Goal: Information Seeking & Learning: Learn about a topic

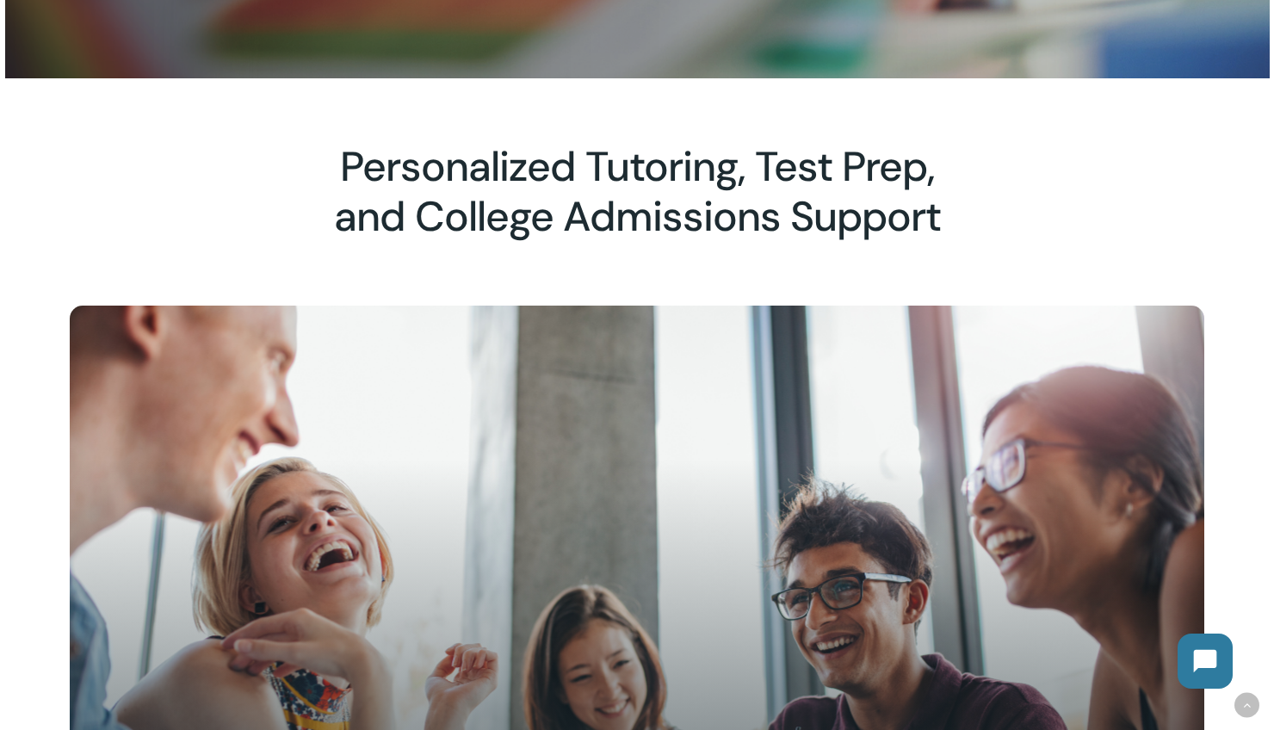
scroll to position [484, 0]
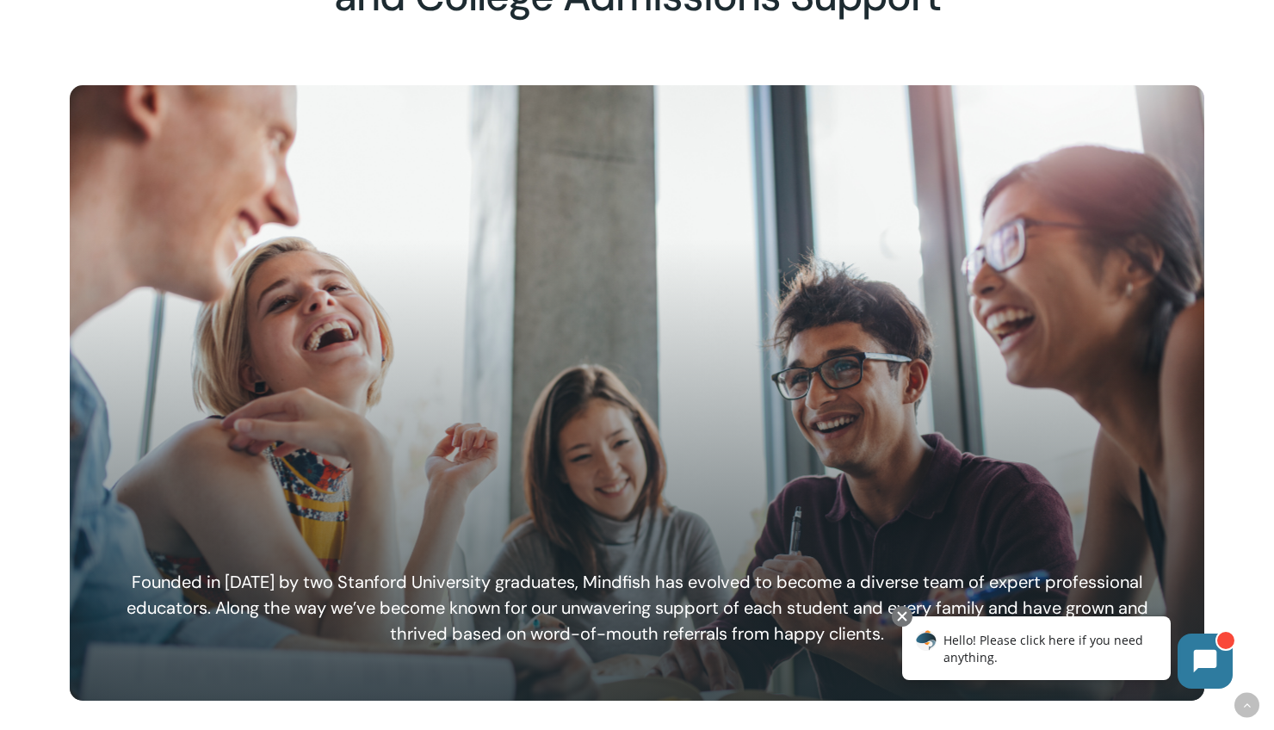
scroll to position [660, 0]
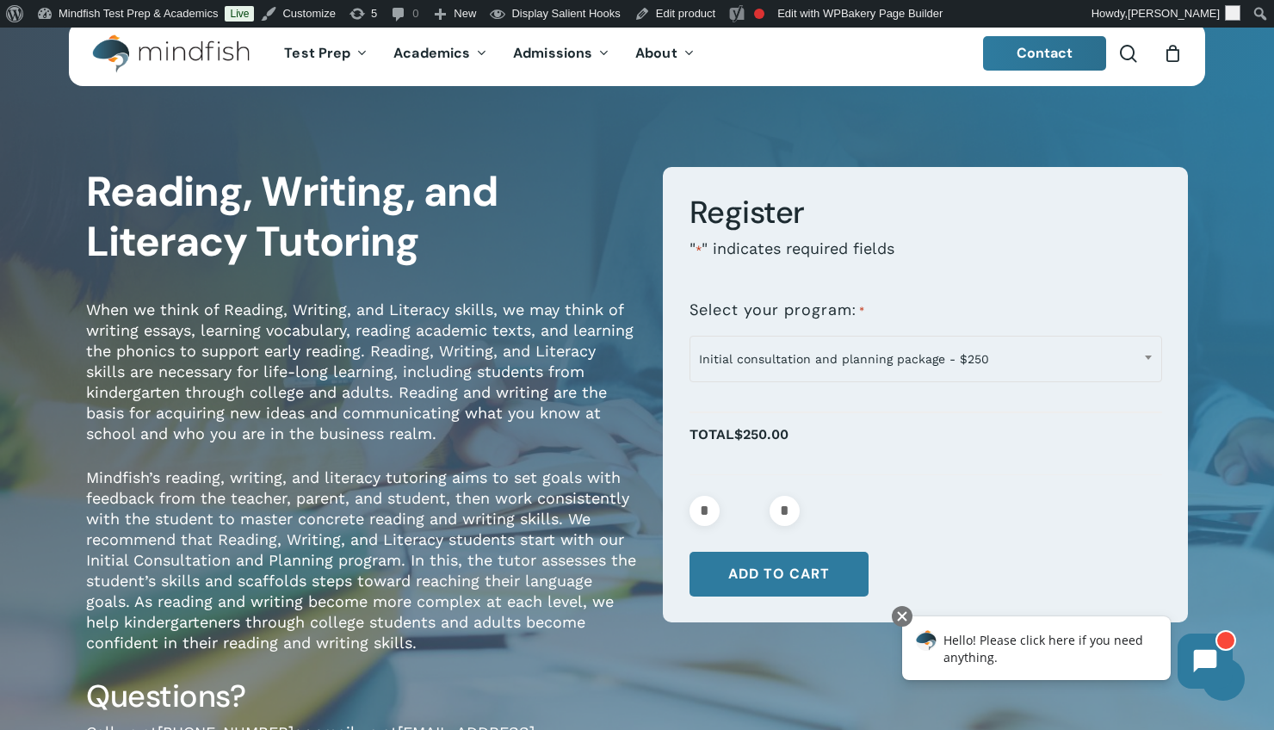
scroll to position [31, 0]
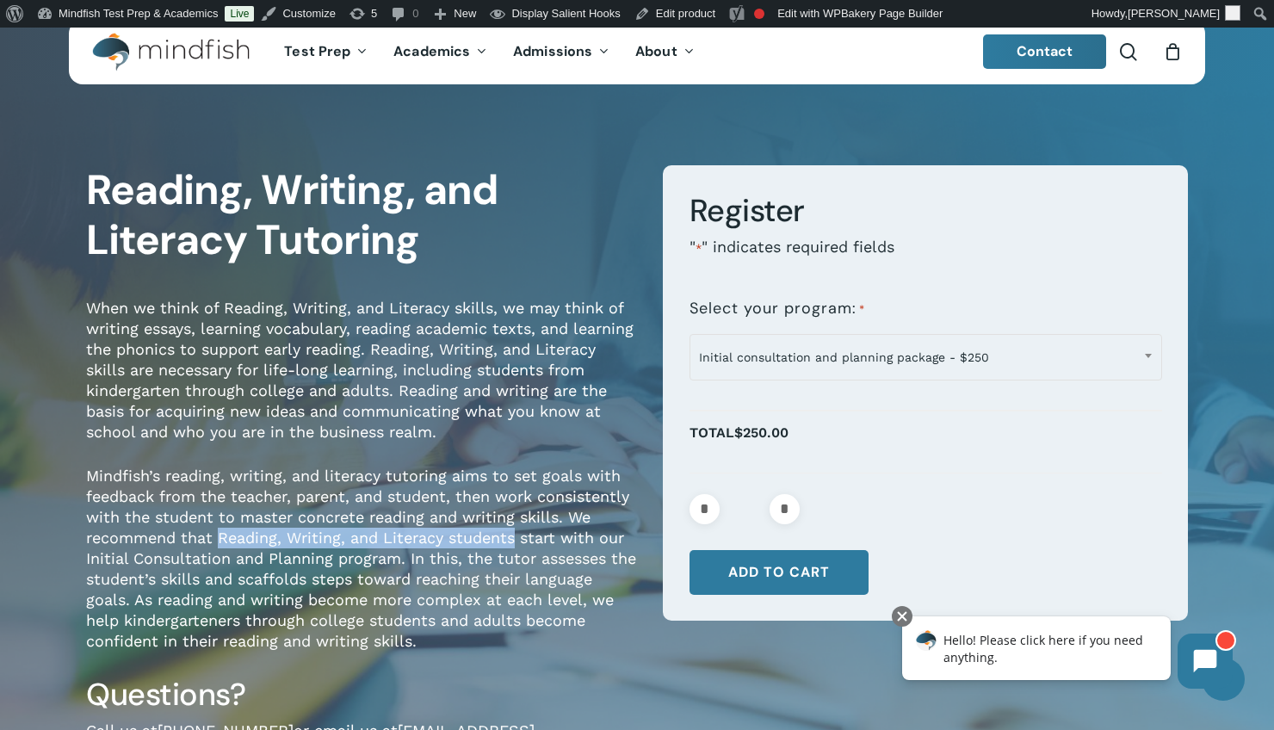
drag, startPoint x: 517, startPoint y: 539, endPoint x: 217, endPoint y: 538, distance: 300.5
click at [217, 538] on span "Mindfish’s reading, writing, and literacy tutoring aims to set goals with feedb…" at bounding box center [361, 558] width 550 height 183
copy span "Reading, Writing, and Literacy students"
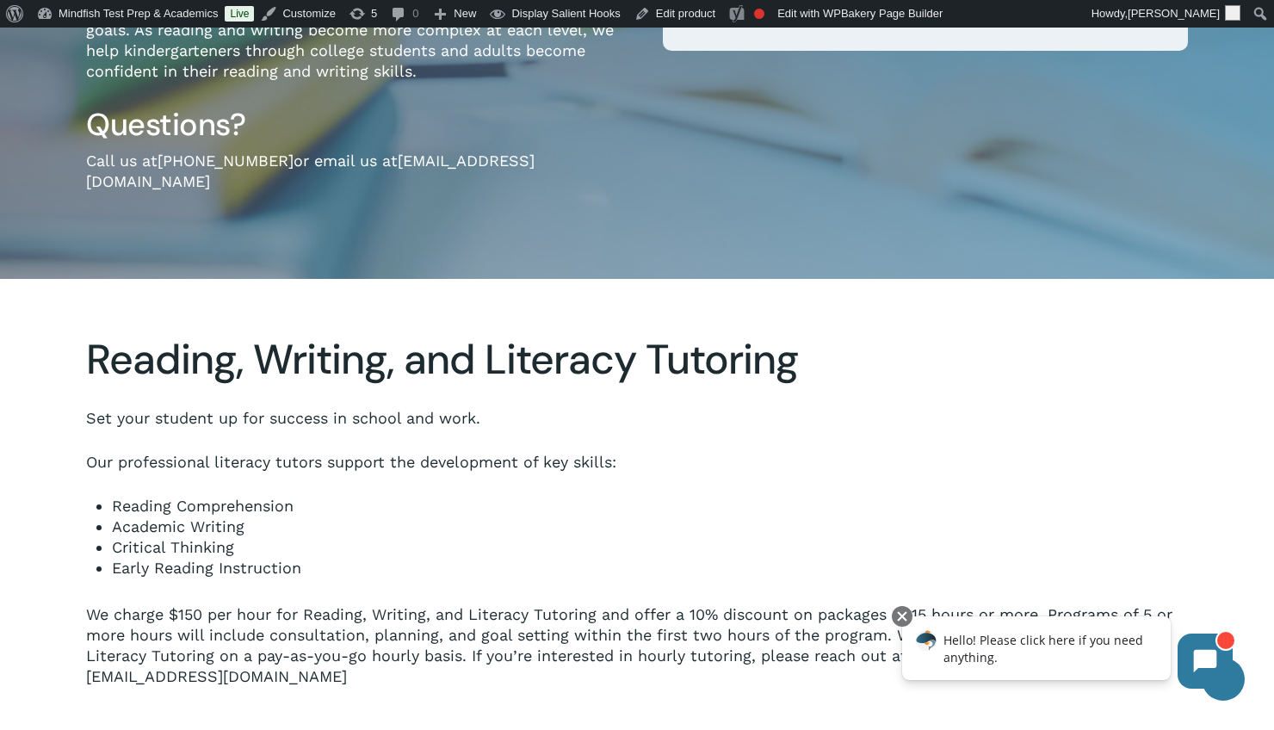
scroll to position [654, 0]
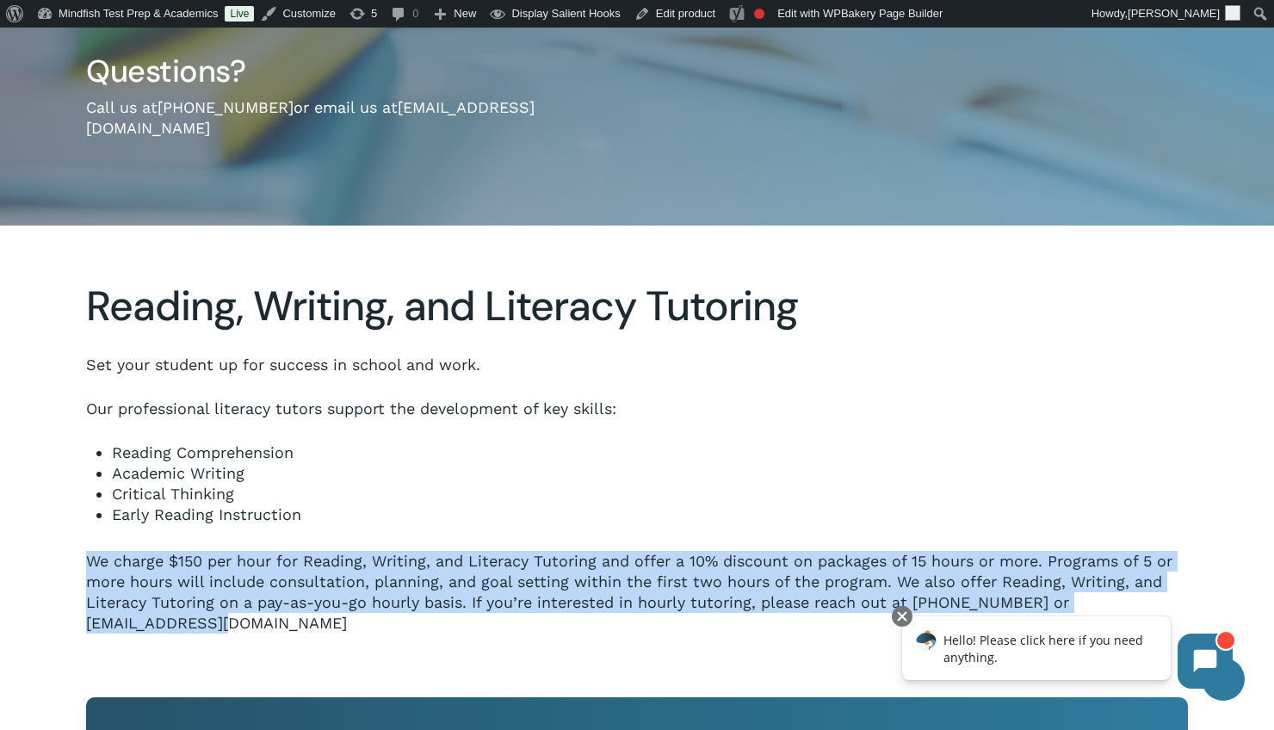
drag, startPoint x: 258, startPoint y: 604, endPoint x: 76, endPoint y: 542, distance: 192.7
click at [76, 542] on div "Reading, Writing, and Literacy Tutoring Set your student up for success in scho…" at bounding box center [637, 458] width 1124 height 352
copy span "We charge $150 per hour for Reading, Writing, and Literacy Tutoring and offer a…"
click at [259, 561] on span "We charge $150 per hour for Reading, Writing, and Literacy Tutoring and offer a…" at bounding box center [629, 592] width 1086 height 80
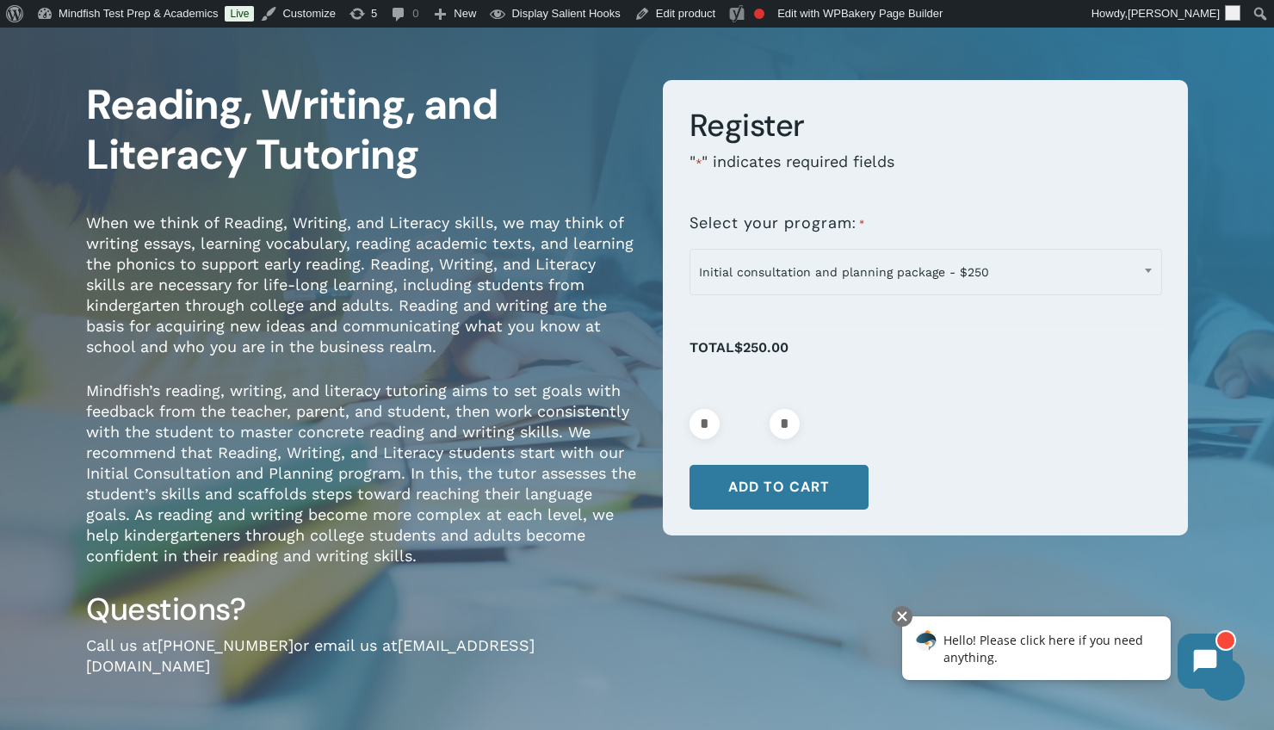
scroll to position [10, 0]
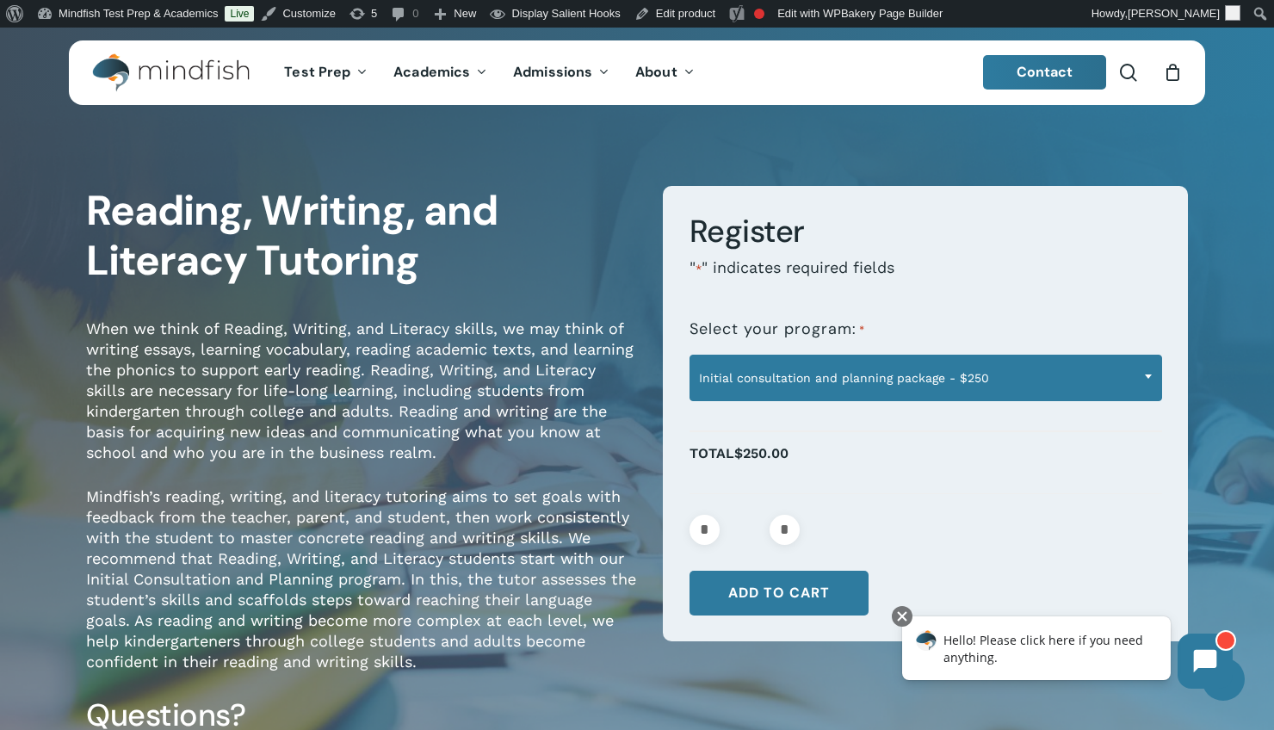
drag, startPoint x: 1083, startPoint y: 387, endPoint x: 1148, endPoint y: 387, distance: 65.4
click at [1084, 387] on span "Initial consultation and planning package - $250" at bounding box center [925, 378] width 471 height 36
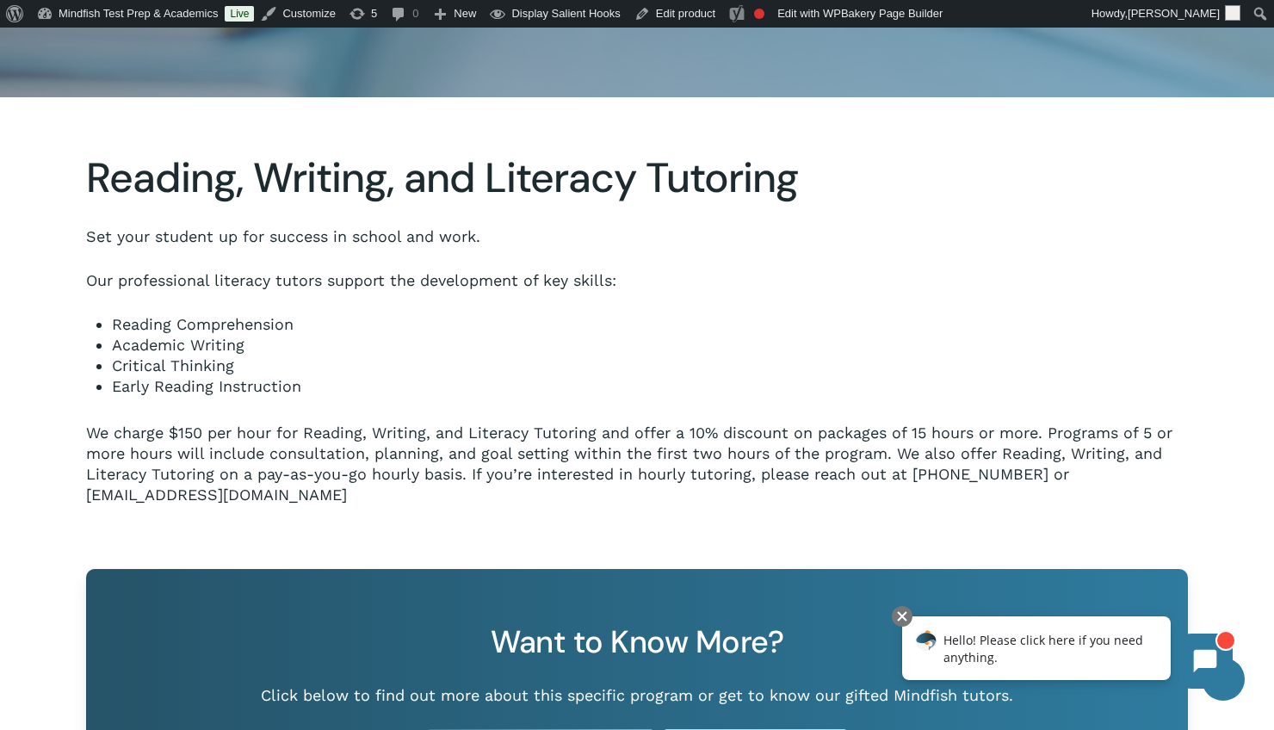
scroll to position [214, 0]
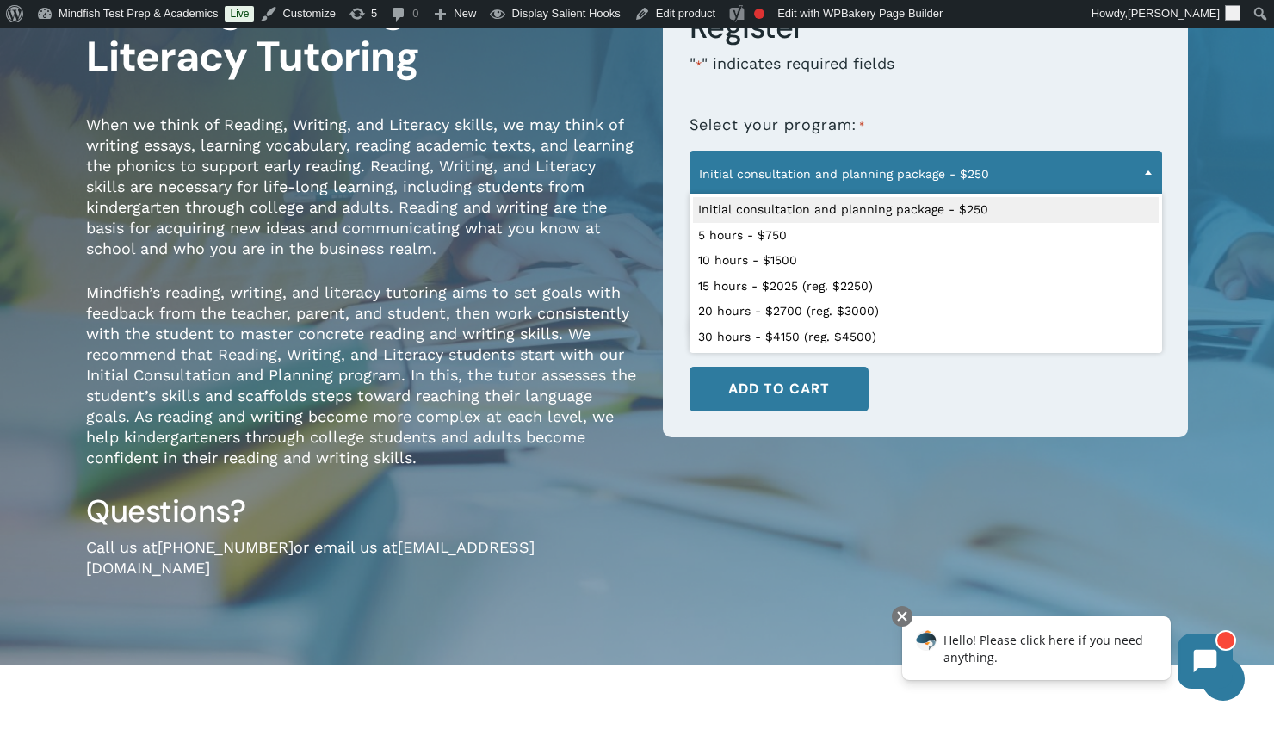
click at [925, 400] on form "**********" at bounding box center [925, 210] width 525 height 456
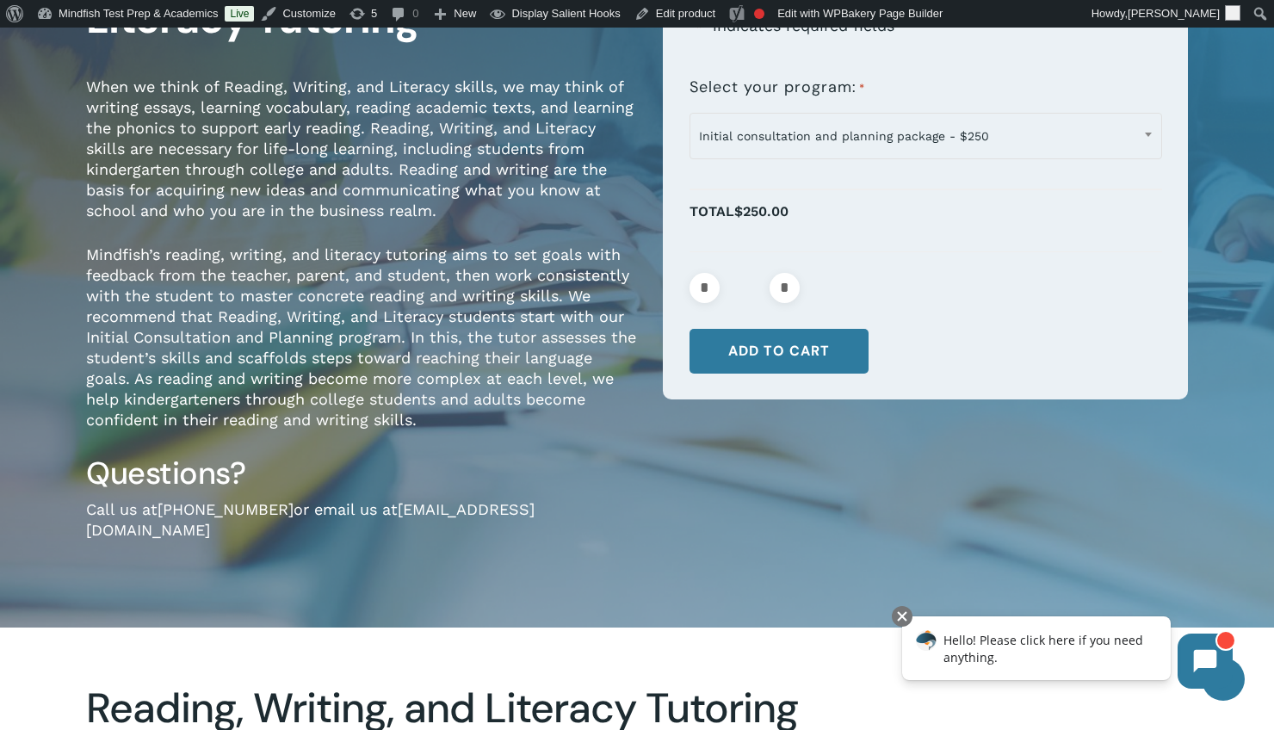
scroll to position [256, 0]
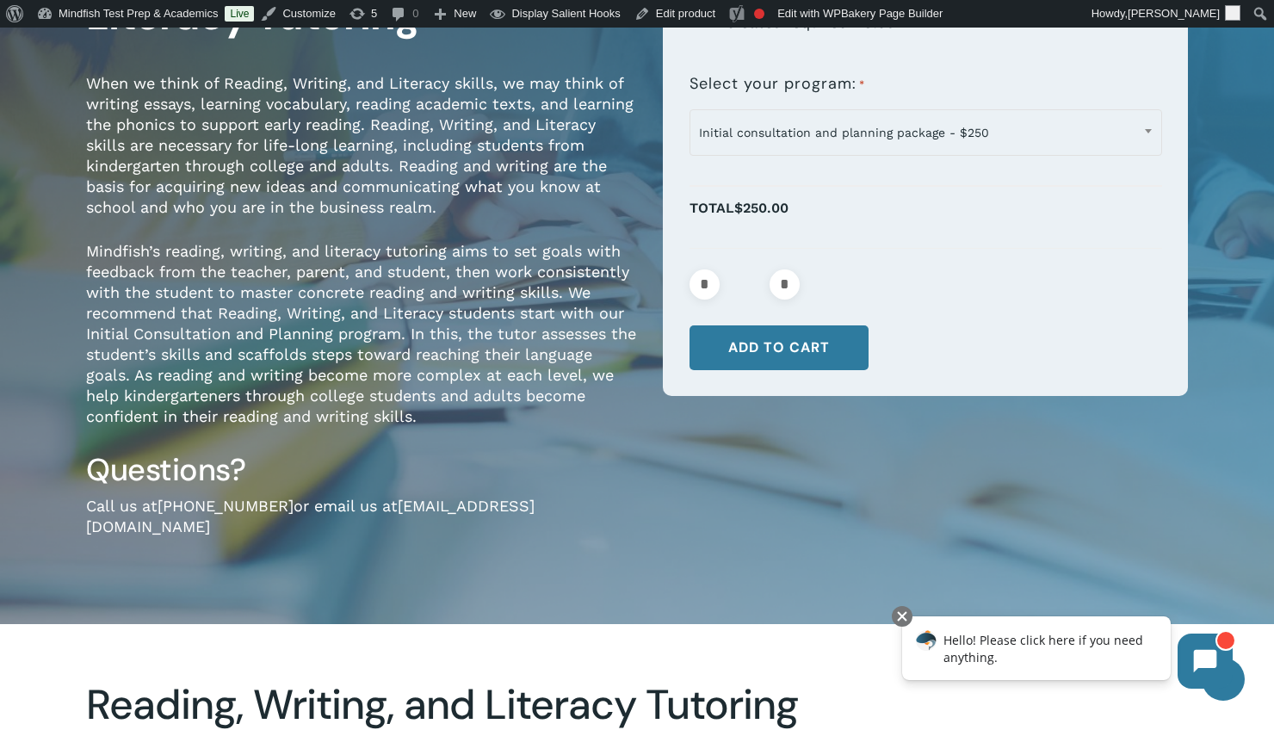
click at [474, 508] on link "hello@mindfish.com" at bounding box center [310, 516] width 449 height 39
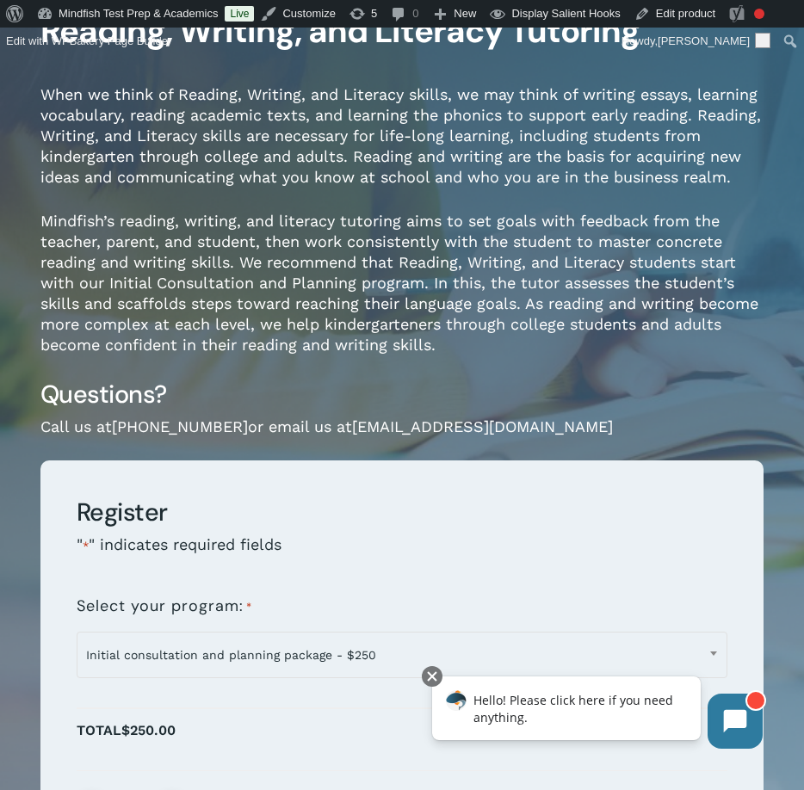
scroll to position [0, 0]
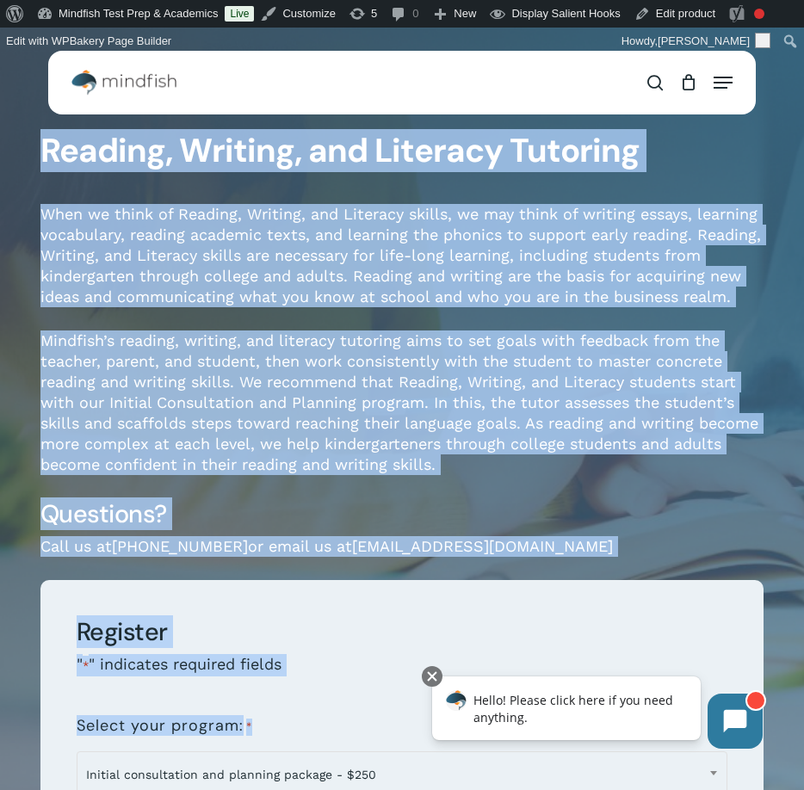
drag, startPoint x: 560, startPoint y: 514, endPoint x: 12, endPoint y: 168, distance: 648.5
copy div "Reading, Writing, and Literacy Tutoring When we think of Reading, Writing, and …"
click at [247, 253] on span "When we think of Reading, Writing, and Literacy skills, we may think of writing…" at bounding box center [400, 255] width 721 height 101
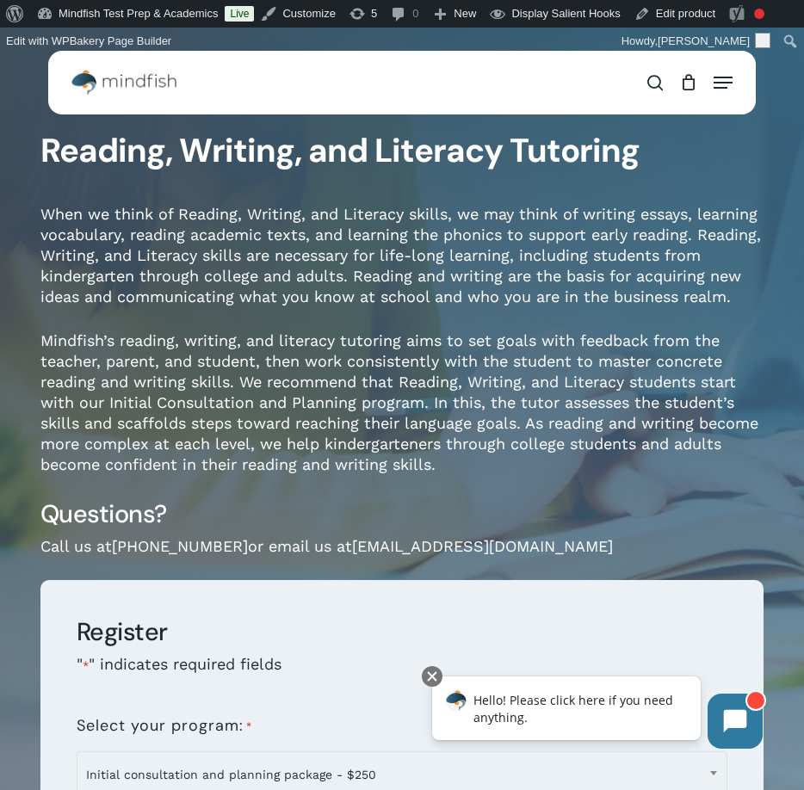
click at [314, 162] on h1 "Reading, Writing, and Literacy Tutoring" at bounding box center [402, 151] width 724 height 40
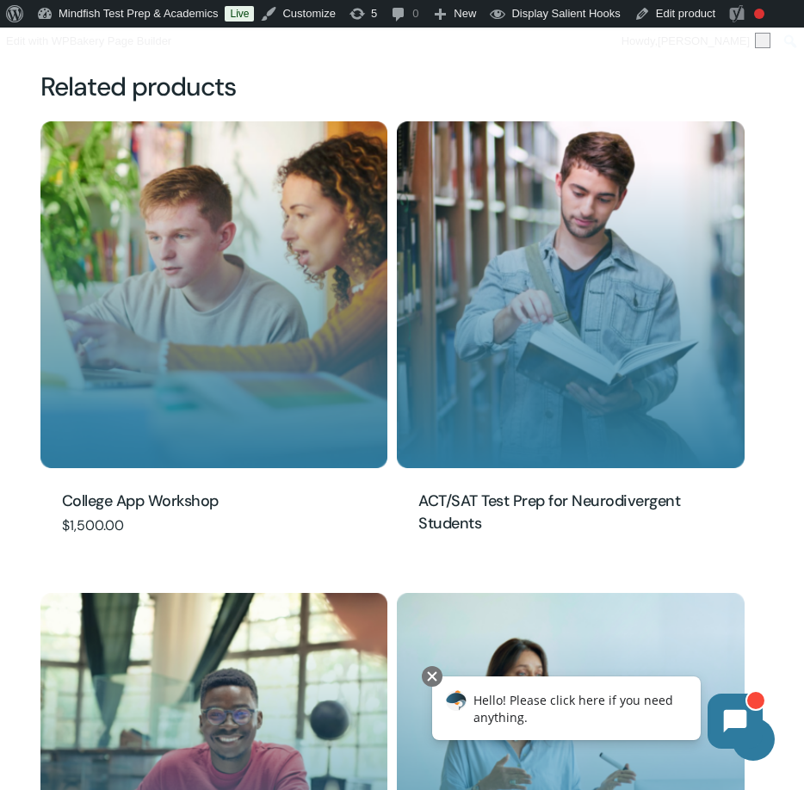
scroll to position [1257, 0]
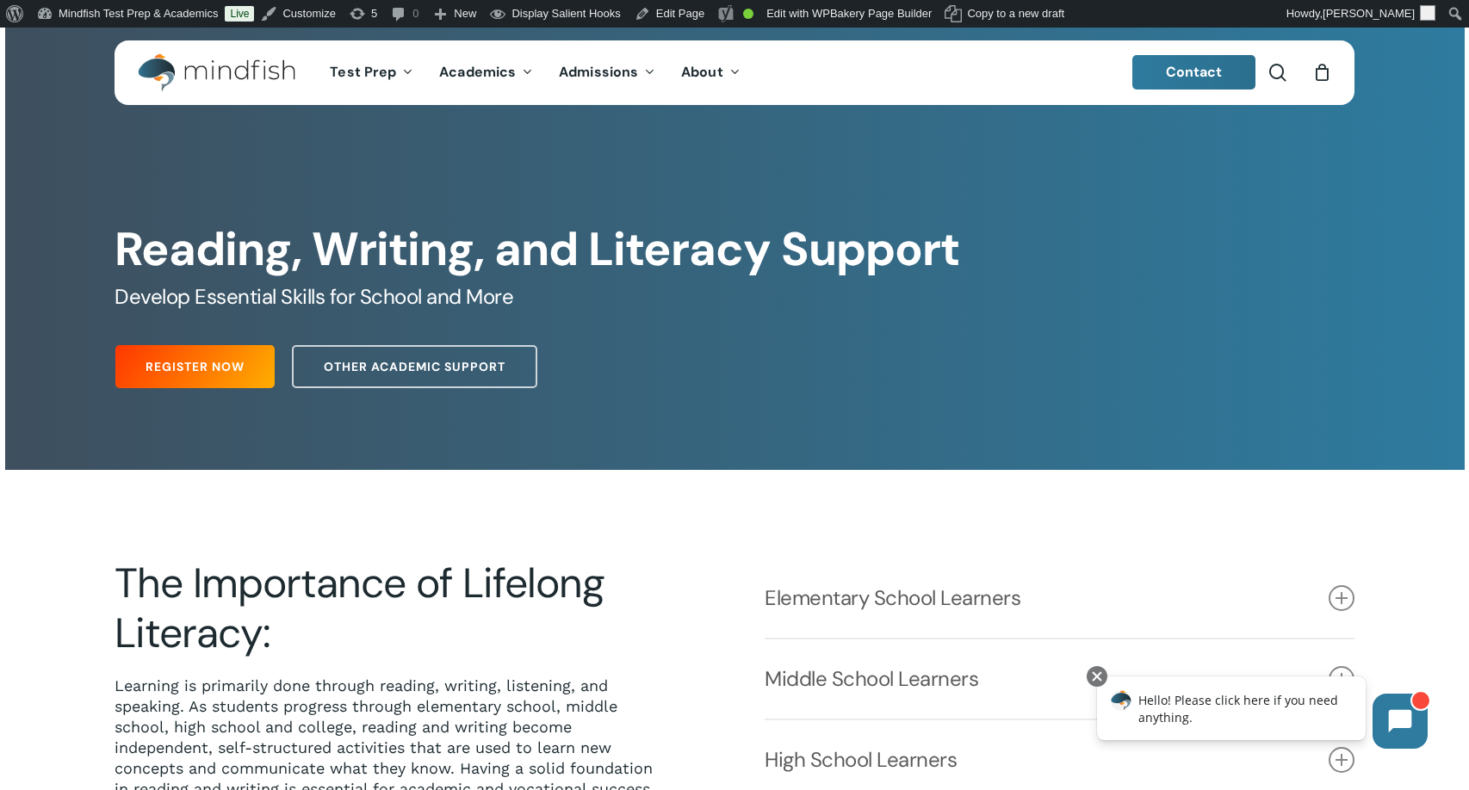
scroll to position [328, 0]
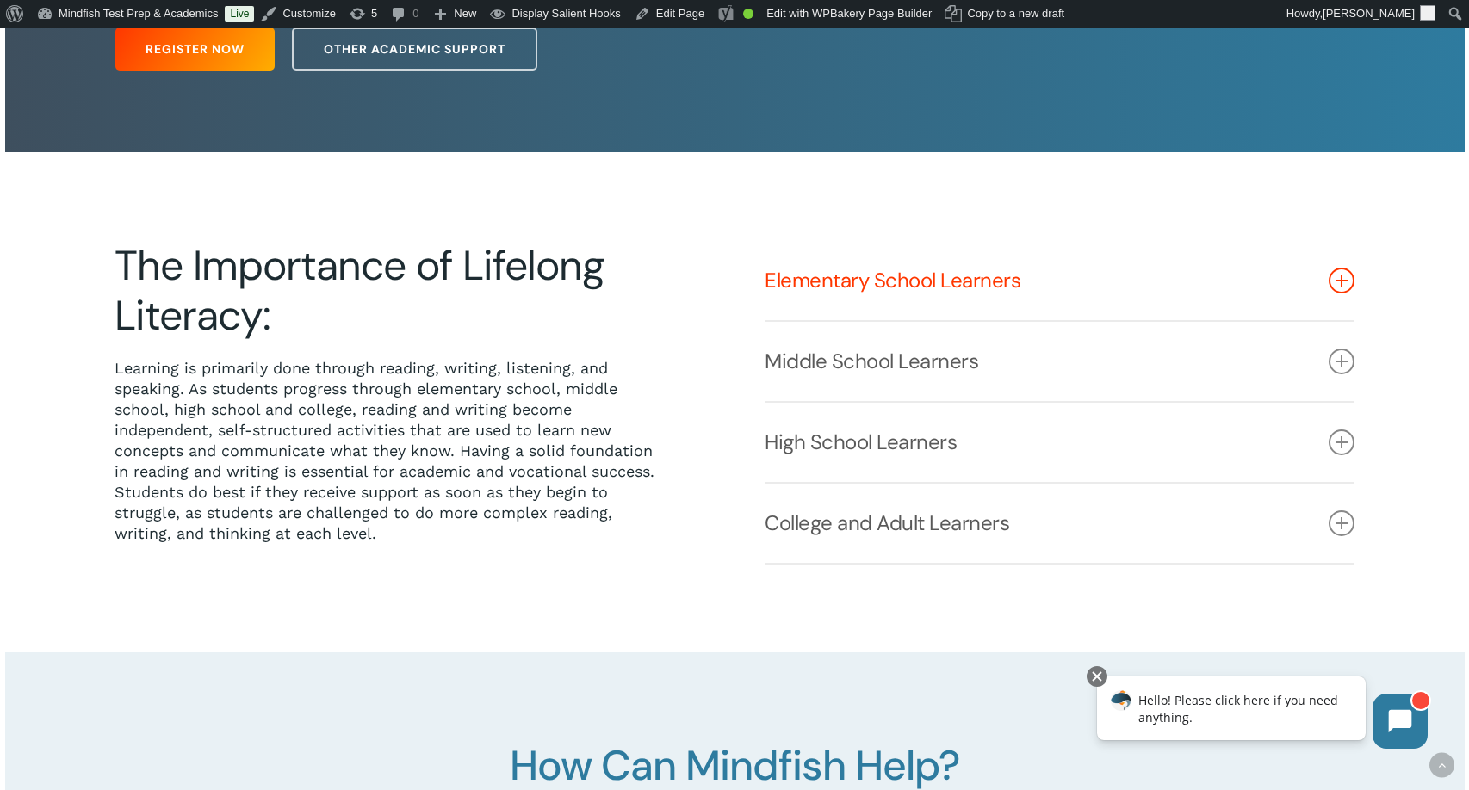
click at [1330, 280] on icon at bounding box center [1341, 281] width 26 height 26
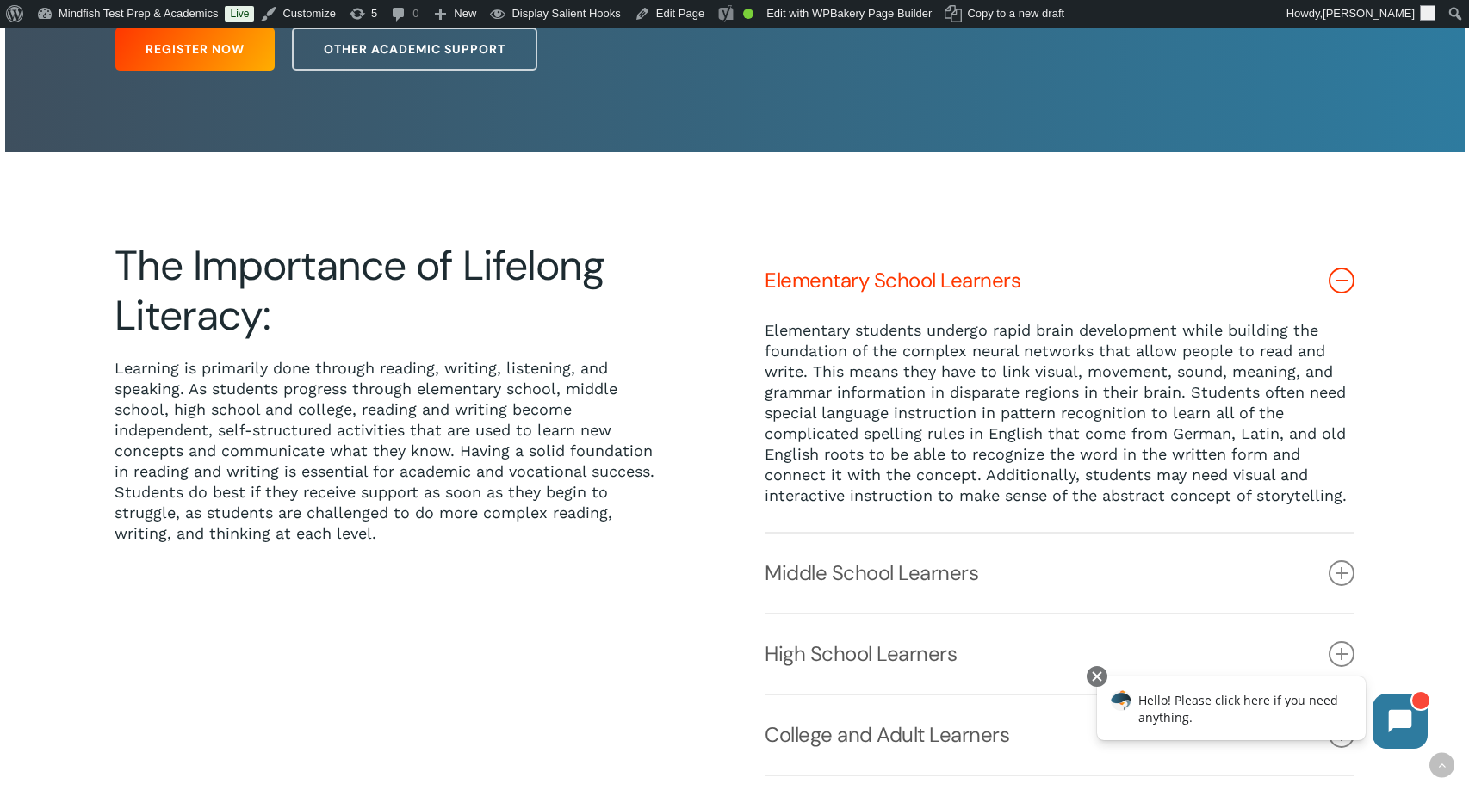
click at [1336, 288] on icon at bounding box center [1341, 281] width 26 height 26
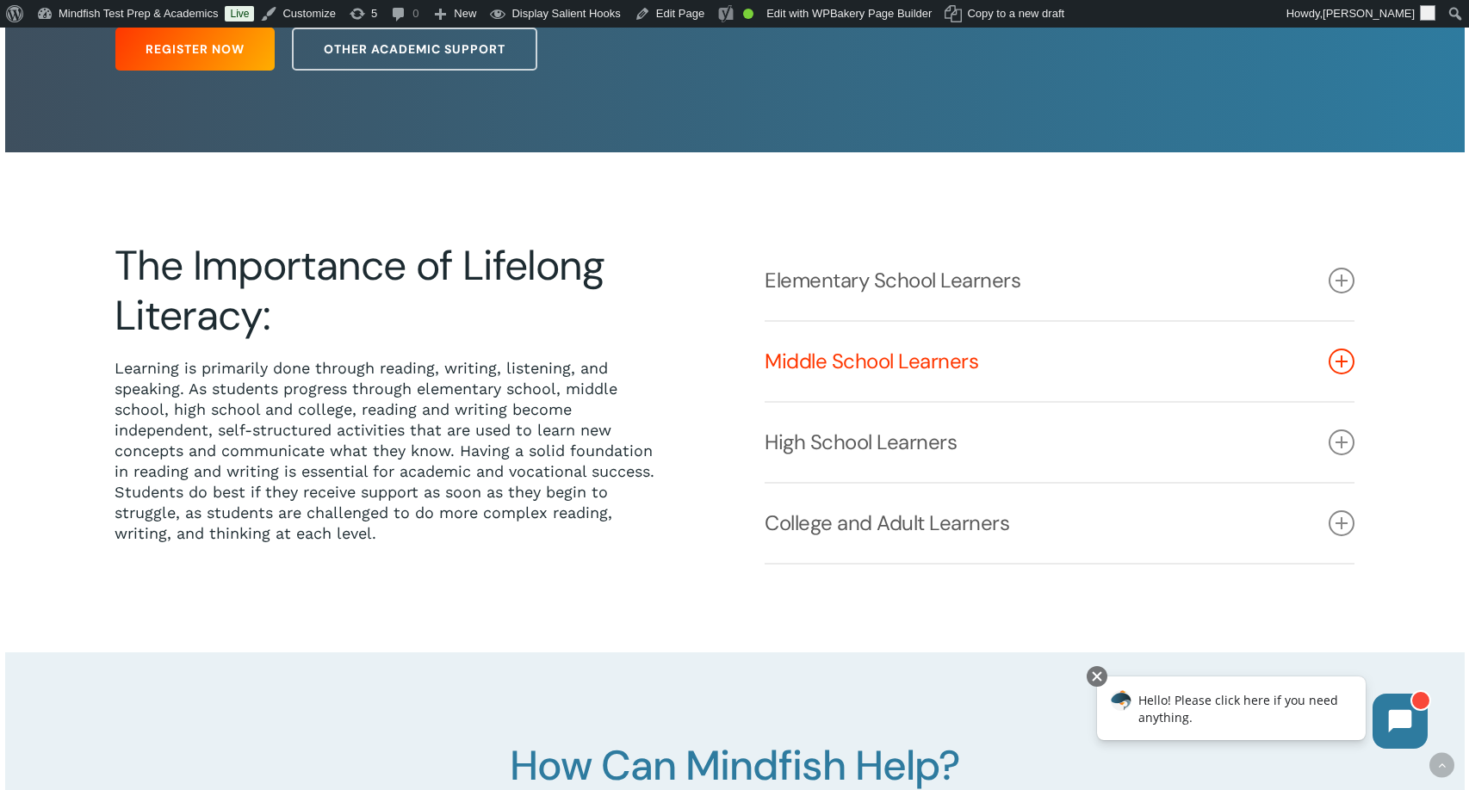
click at [1339, 379] on link "Middle School Learners" at bounding box center [1059, 361] width 590 height 79
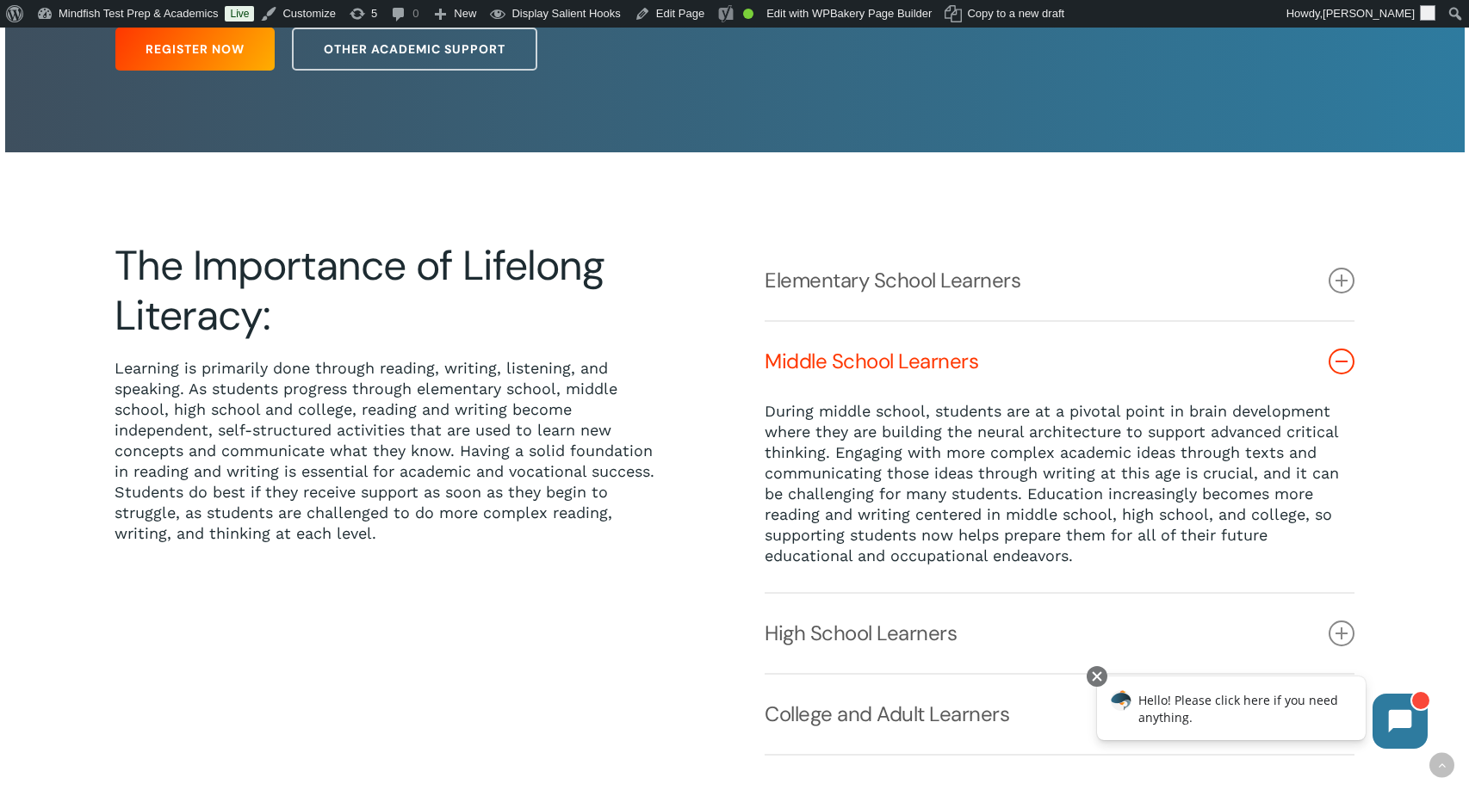
click at [1346, 351] on icon at bounding box center [1341, 362] width 26 height 26
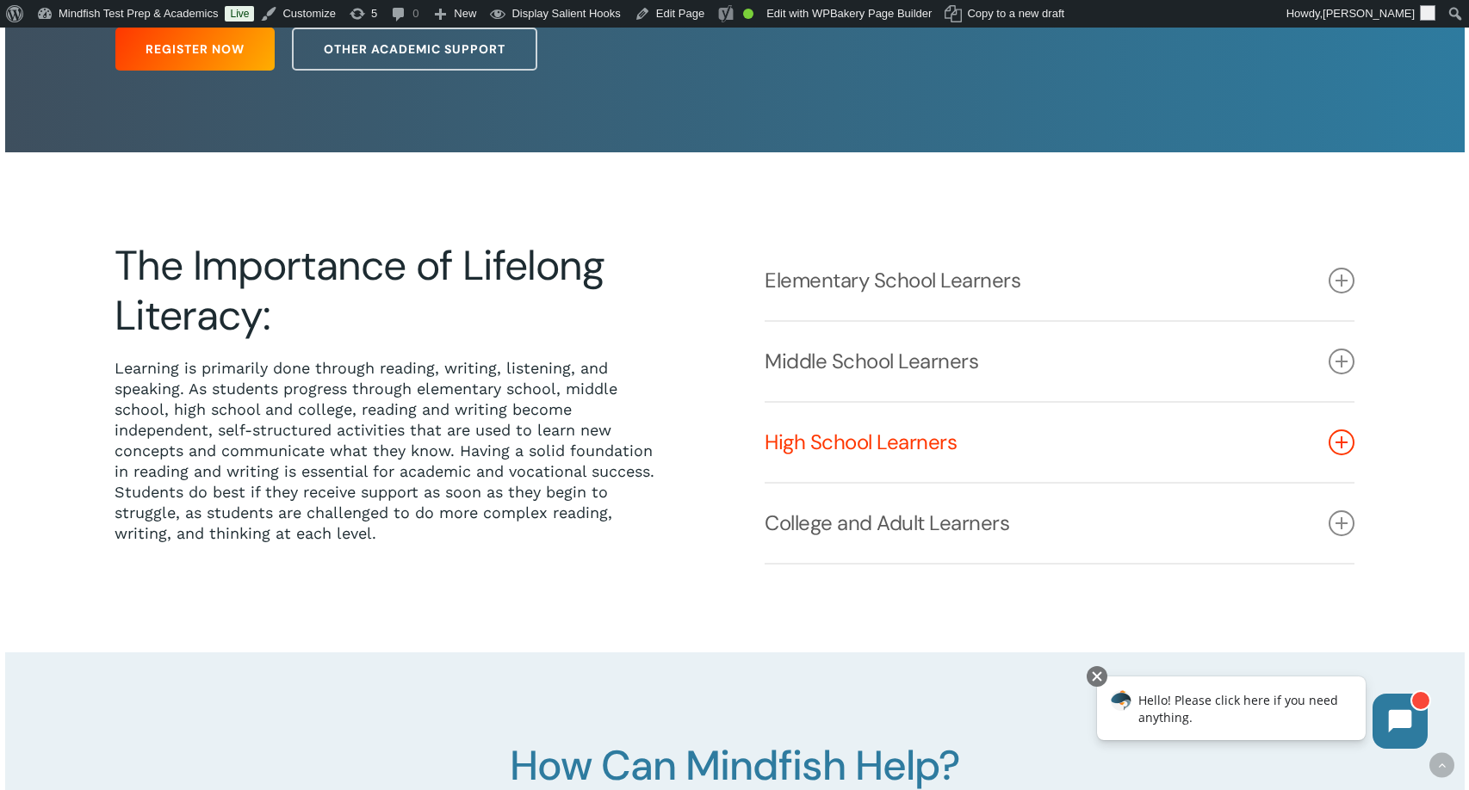
click at [1345, 447] on icon at bounding box center [1341, 443] width 26 height 26
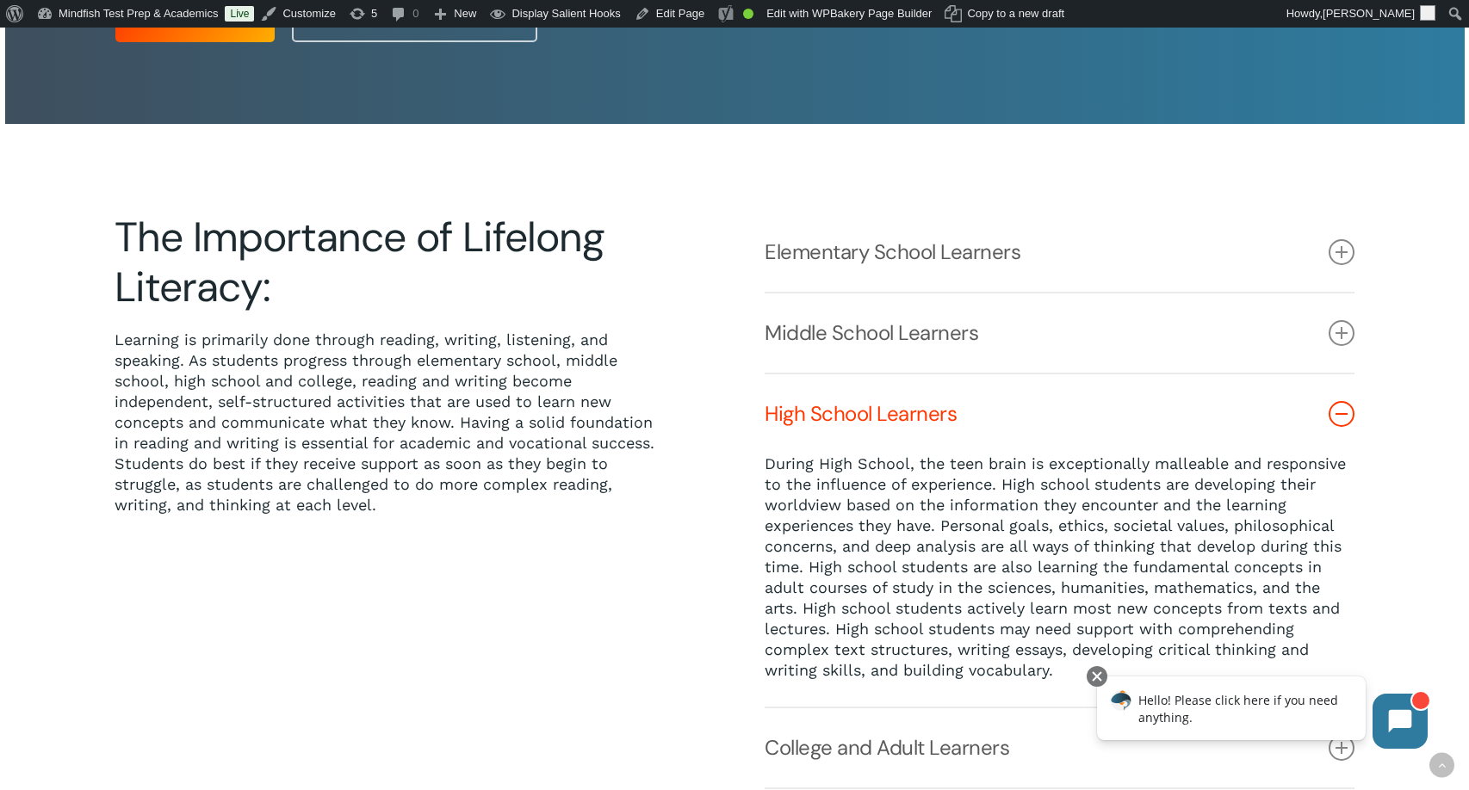
click at [1345, 415] on icon at bounding box center [1341, 414] width 26 height 26
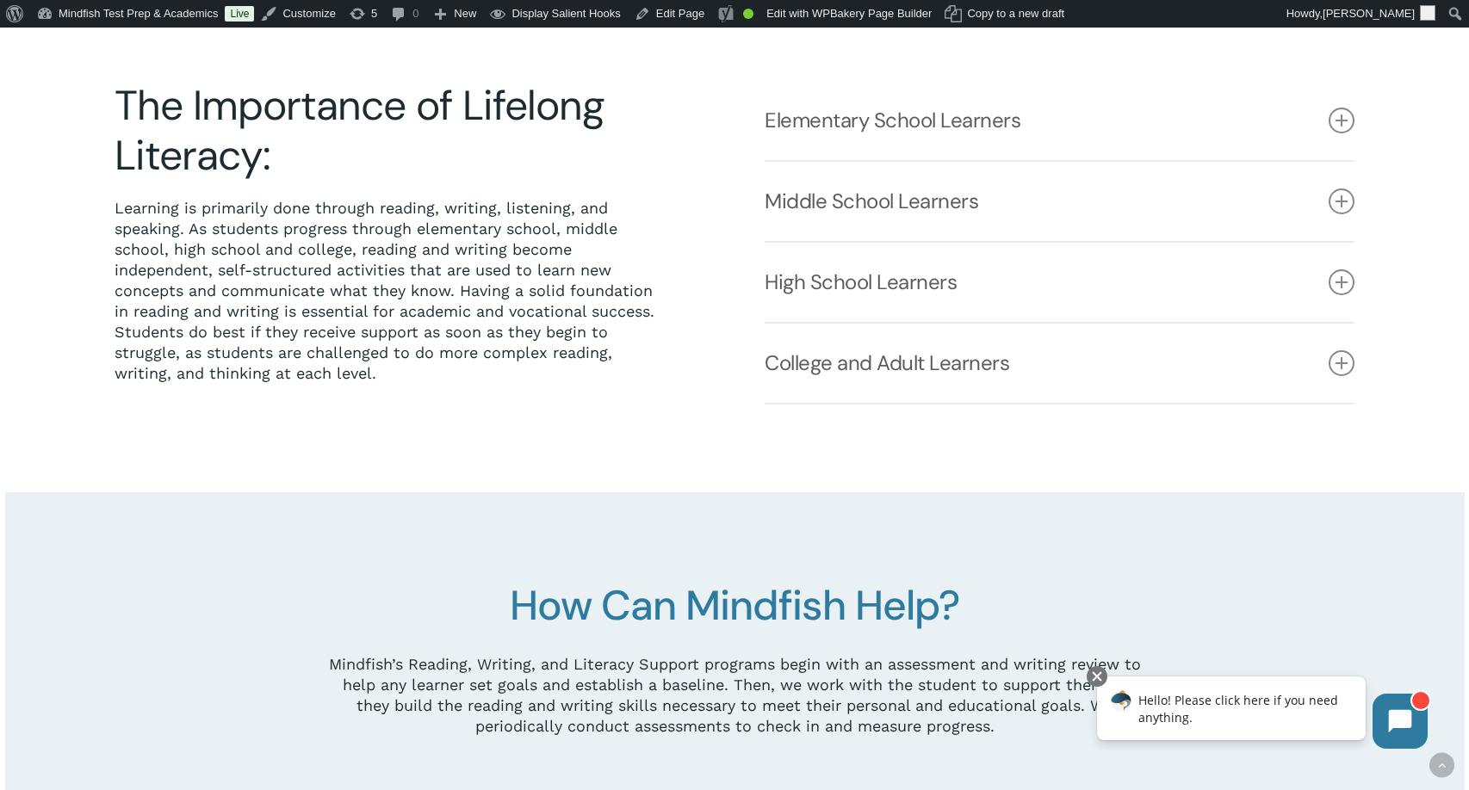
scroll to position [503, 0]
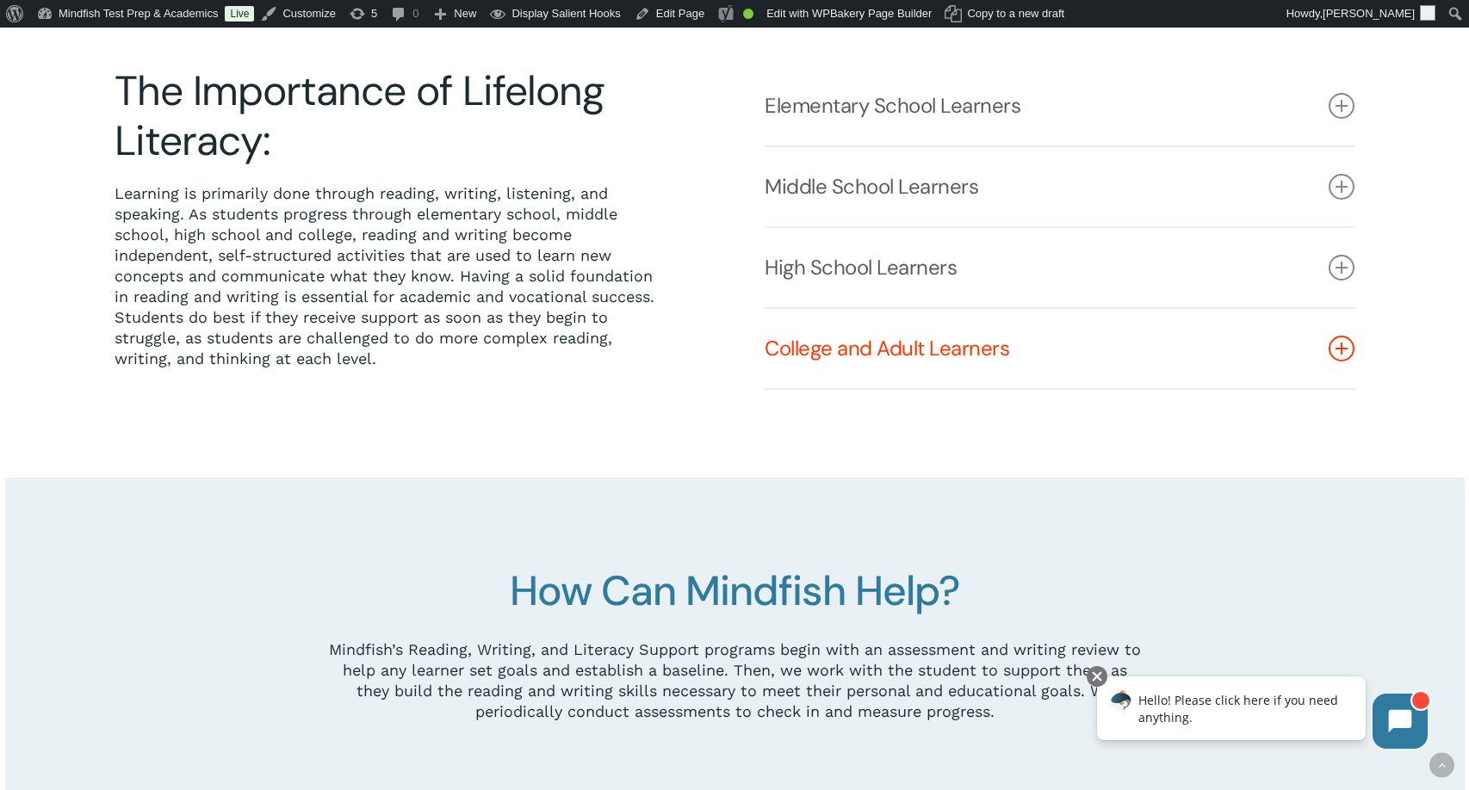
click at [1350, 362] on link "College and Adult Learners" at bounding box center [1059, 348] width 590 height 79
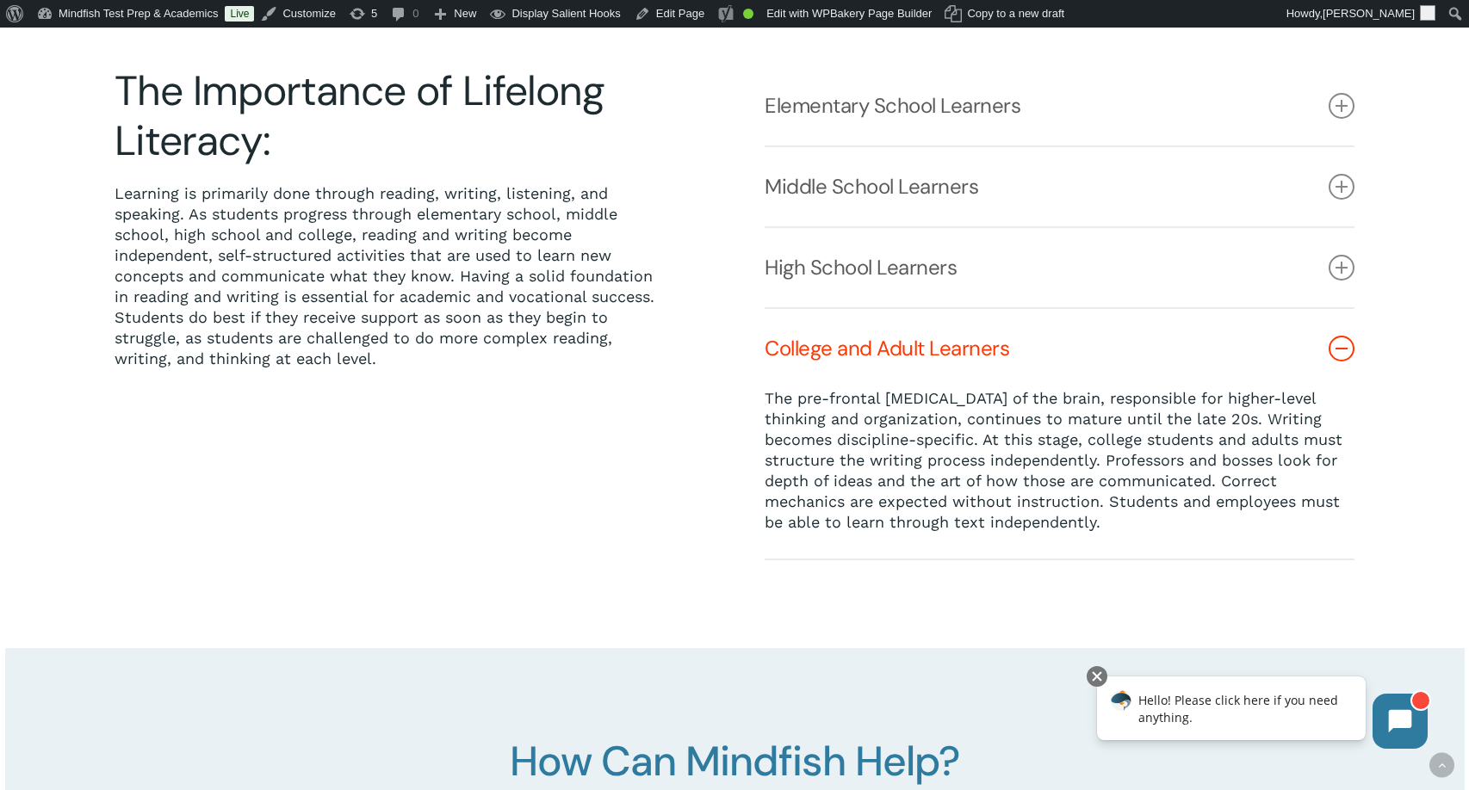
click at [1338, 363] on link "College and Adult Learners" at bounding box center [1059, 348] width 590 height 79
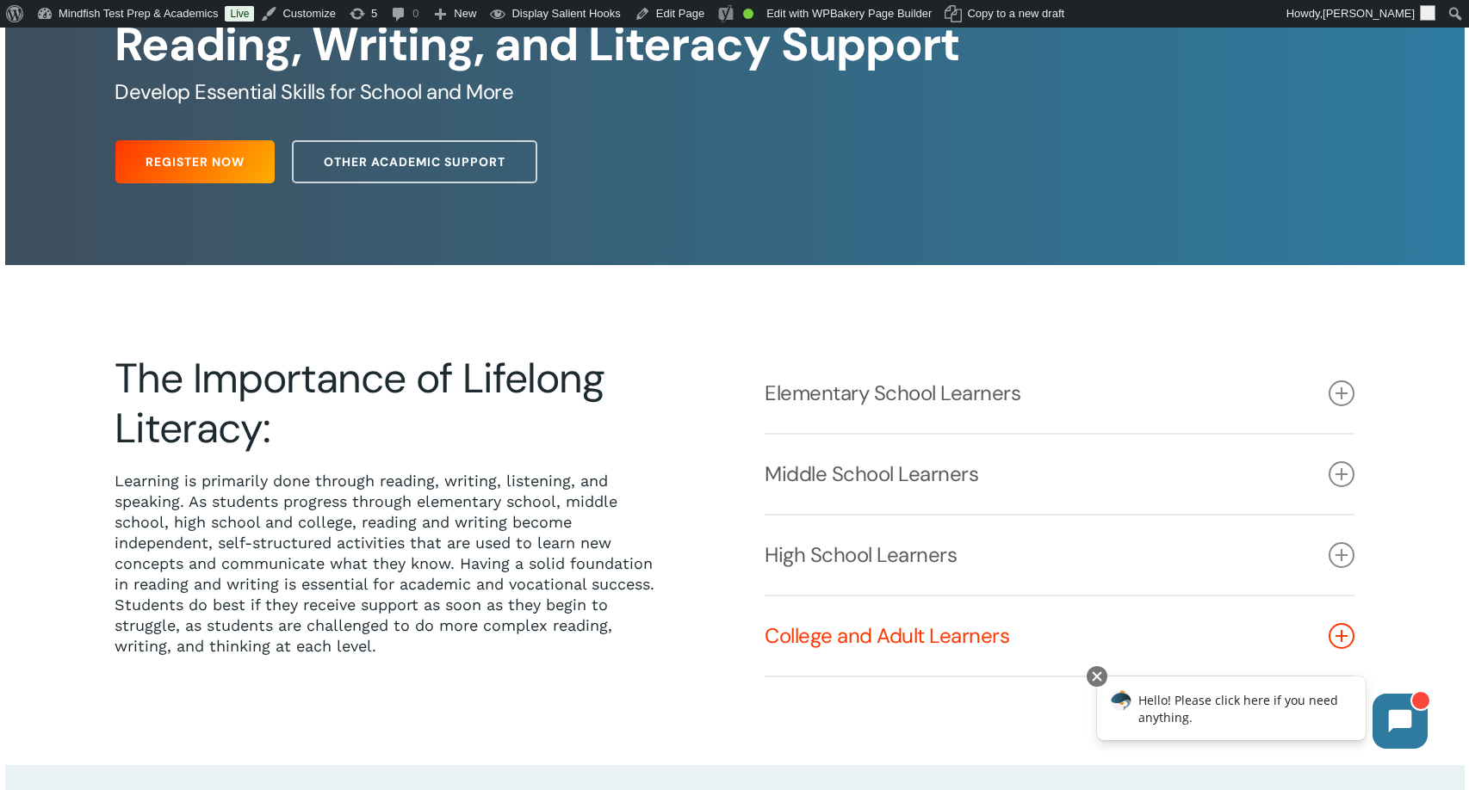
scroll to position [286, 0]
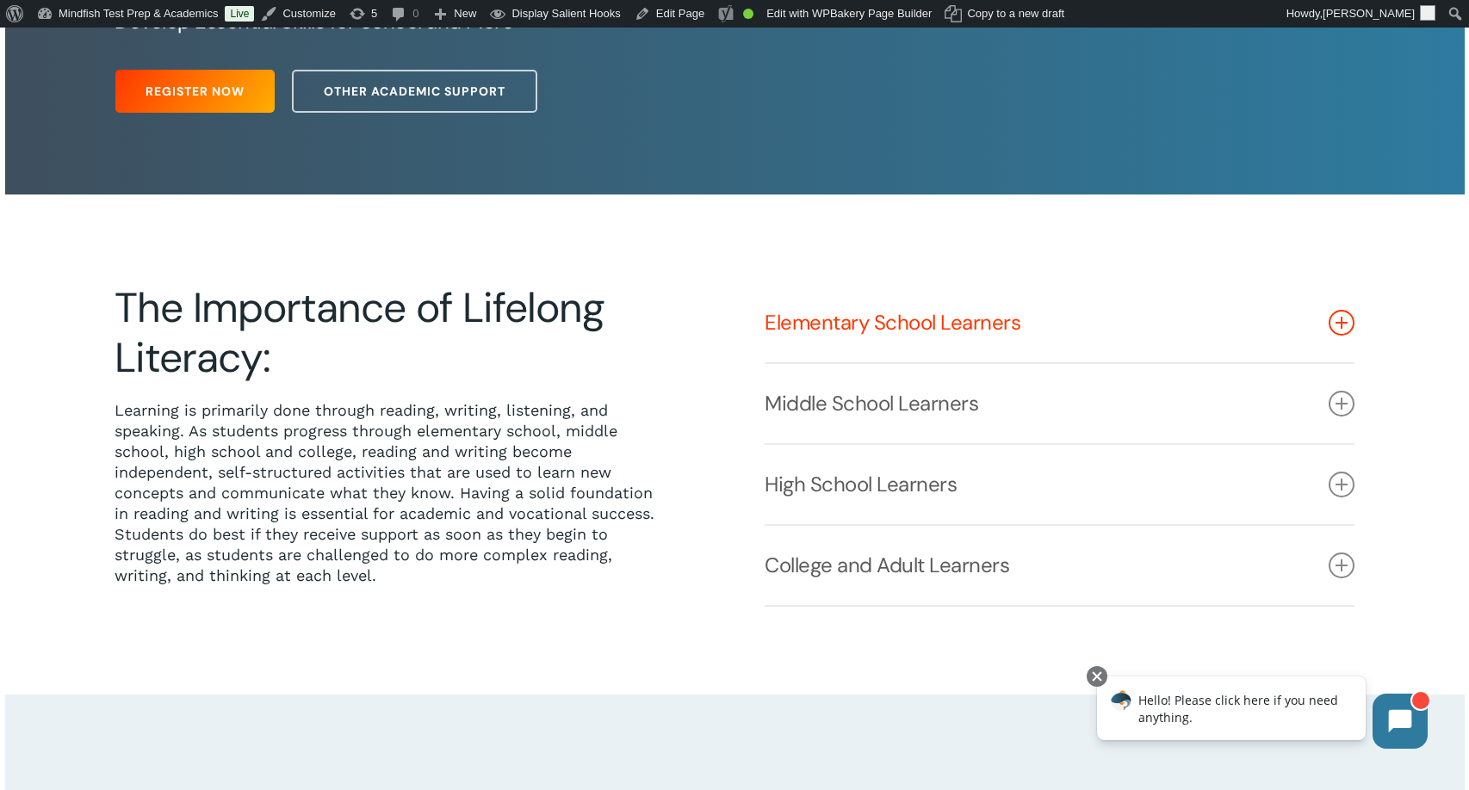
click at [1343, 331] on icon at bounding box center [1341, 323] width 26 height 26
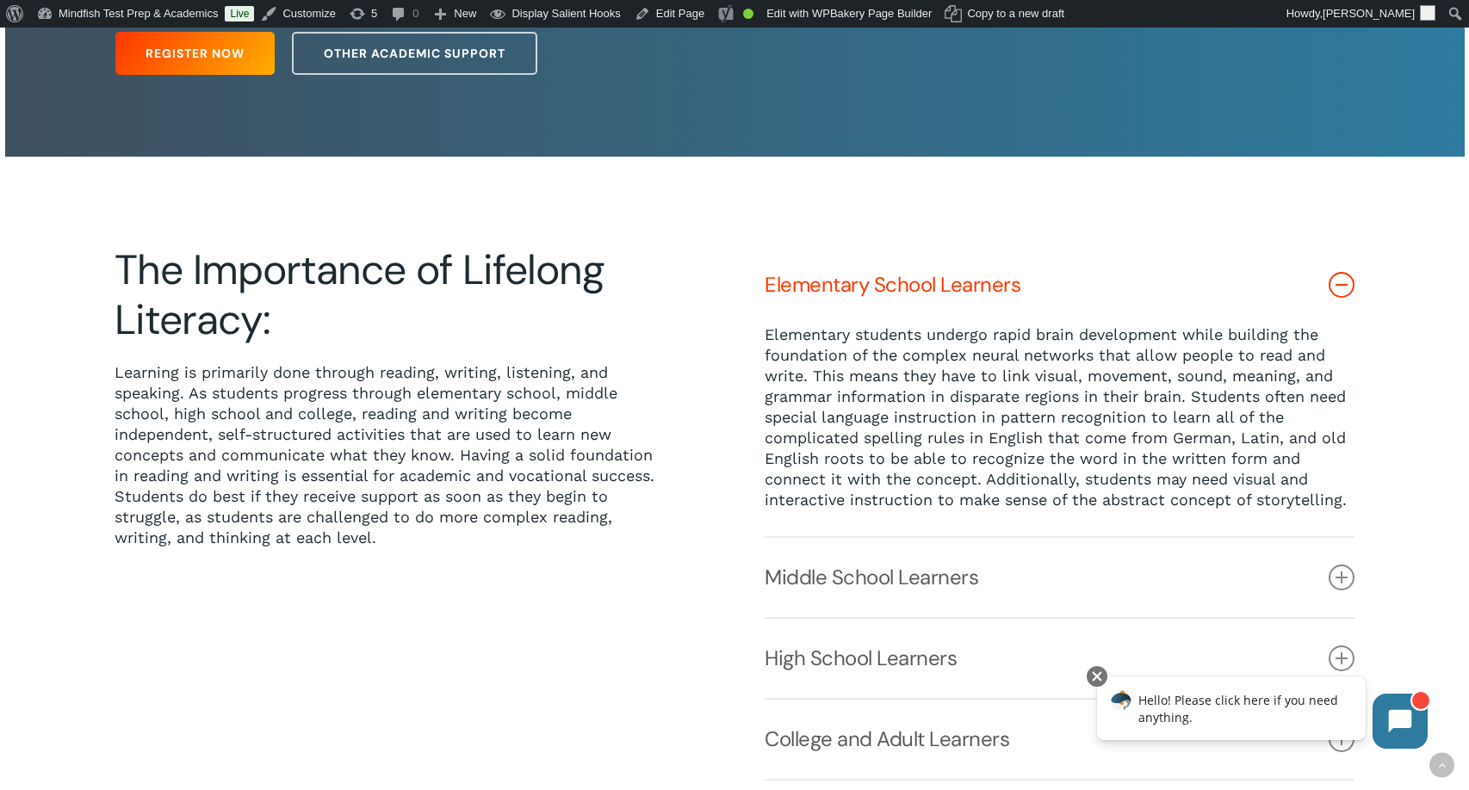
scroll to position [346, 0]
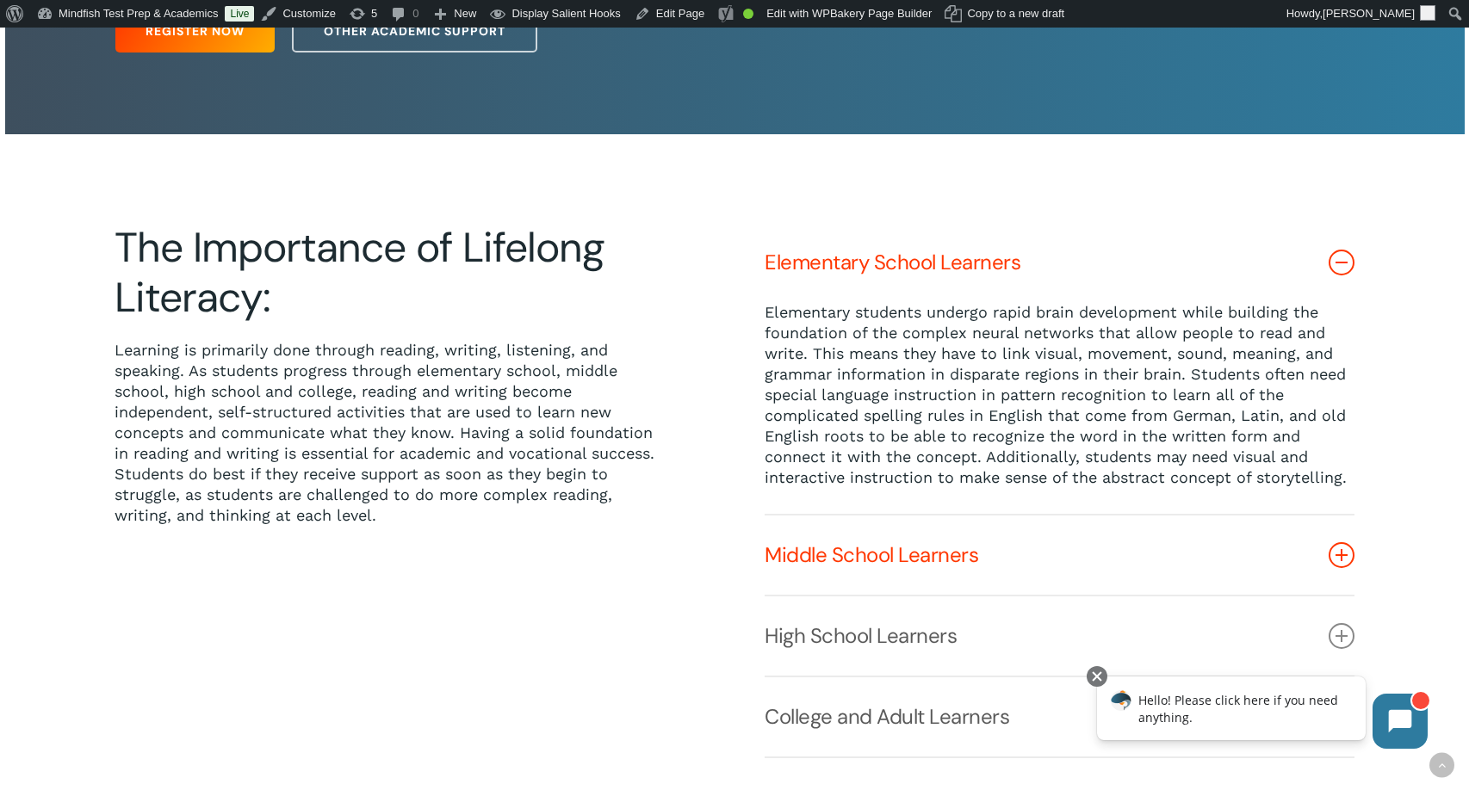
click at [1344, 544] on link "Middle School Learners" at bounding box center [1059, 555] width 590 height 79
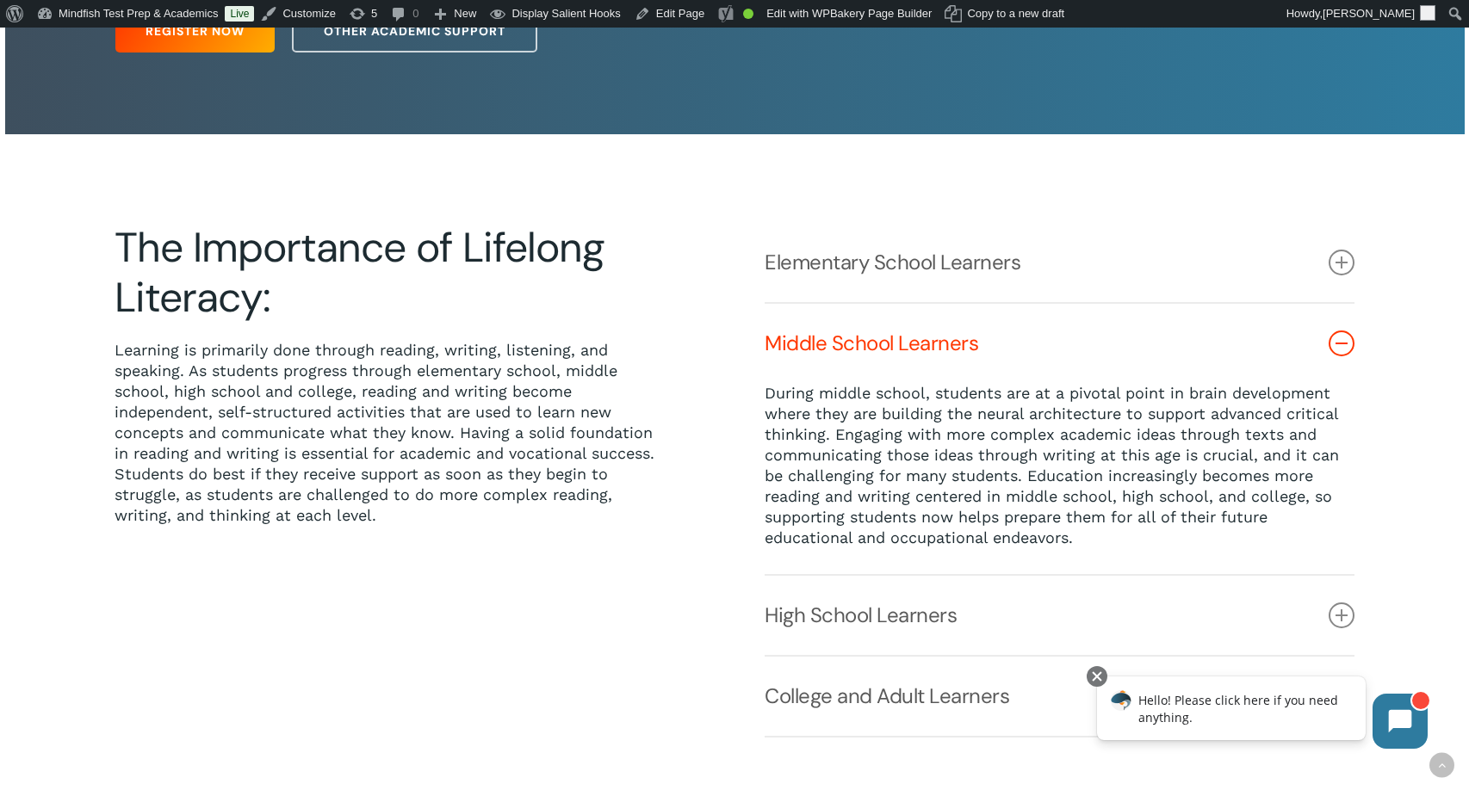
click at [1342, 350] on icon at bounding box center [1341, 344] width 26 height 26
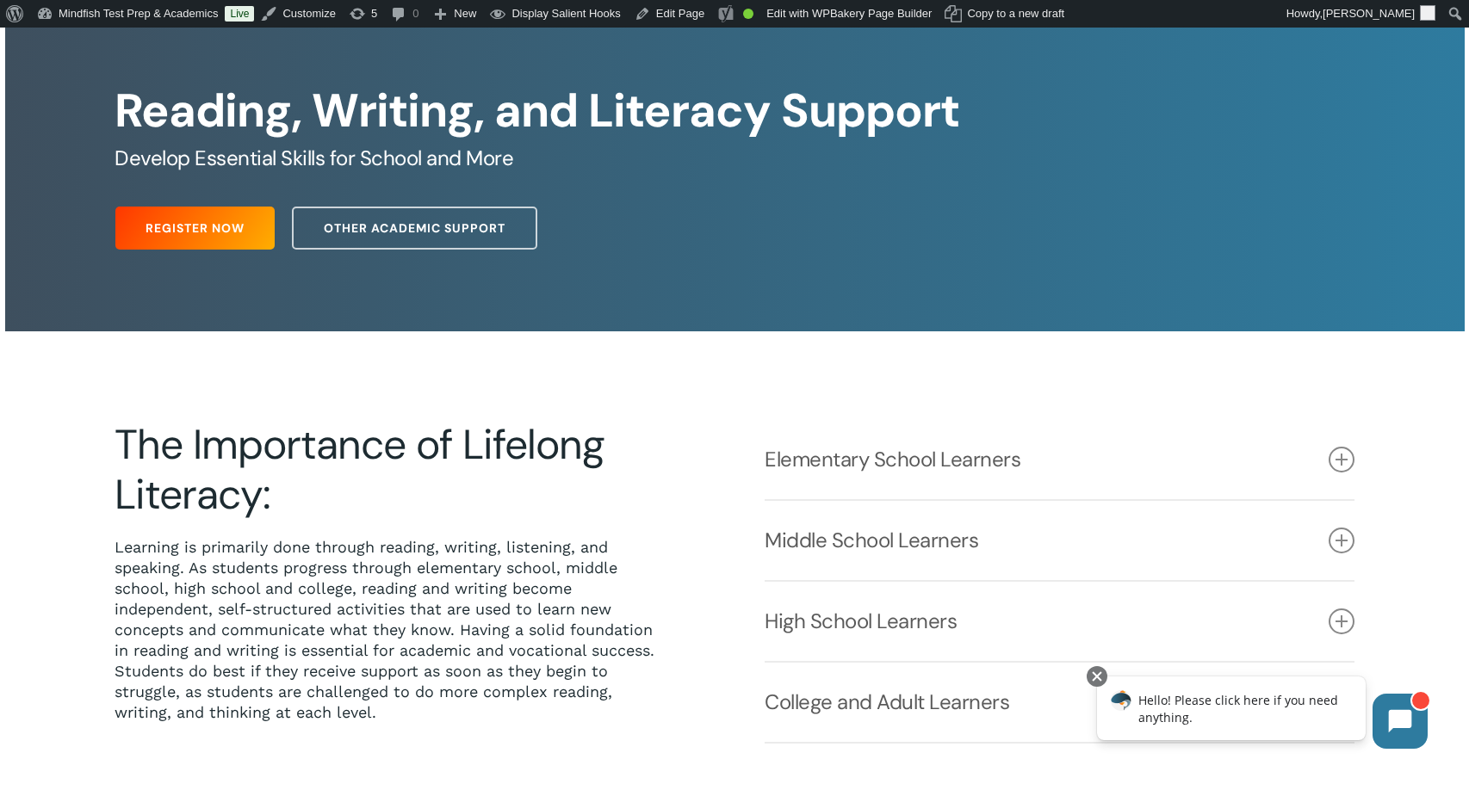
scroll to position [164, 0]
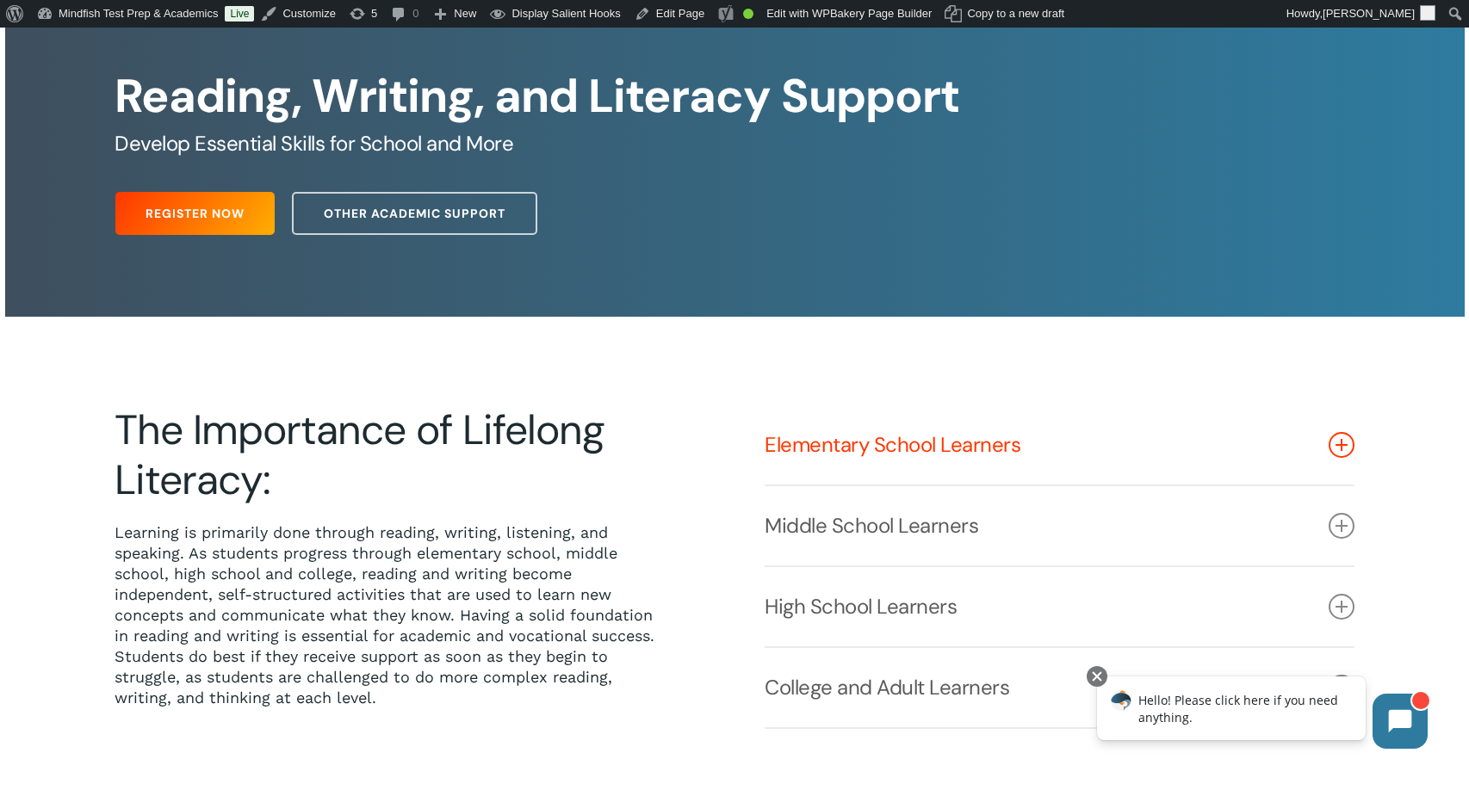
click at [1352, 448] on icon at bounding box center [1341, 445] width 26 height 26
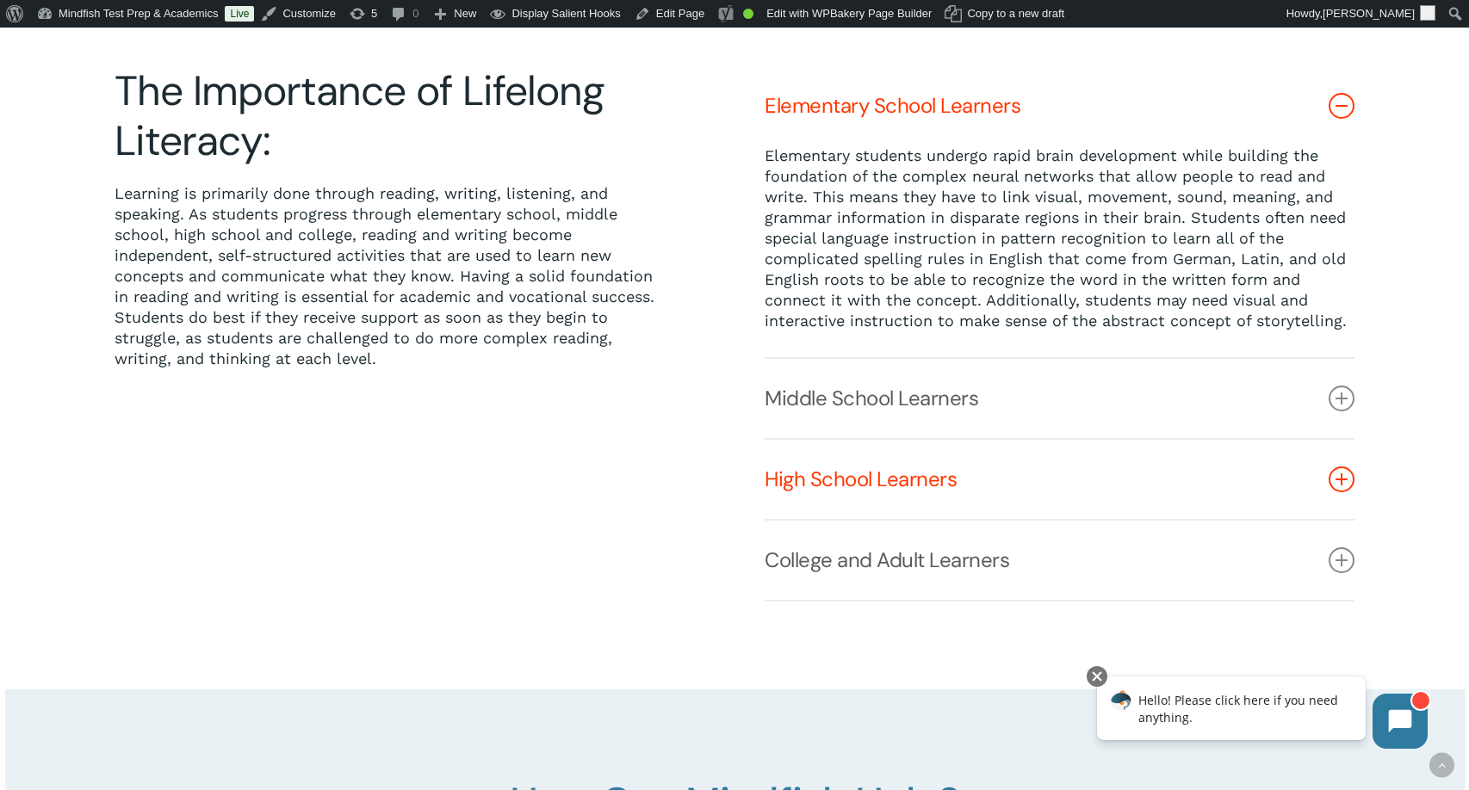
scroll to position [469, 0]
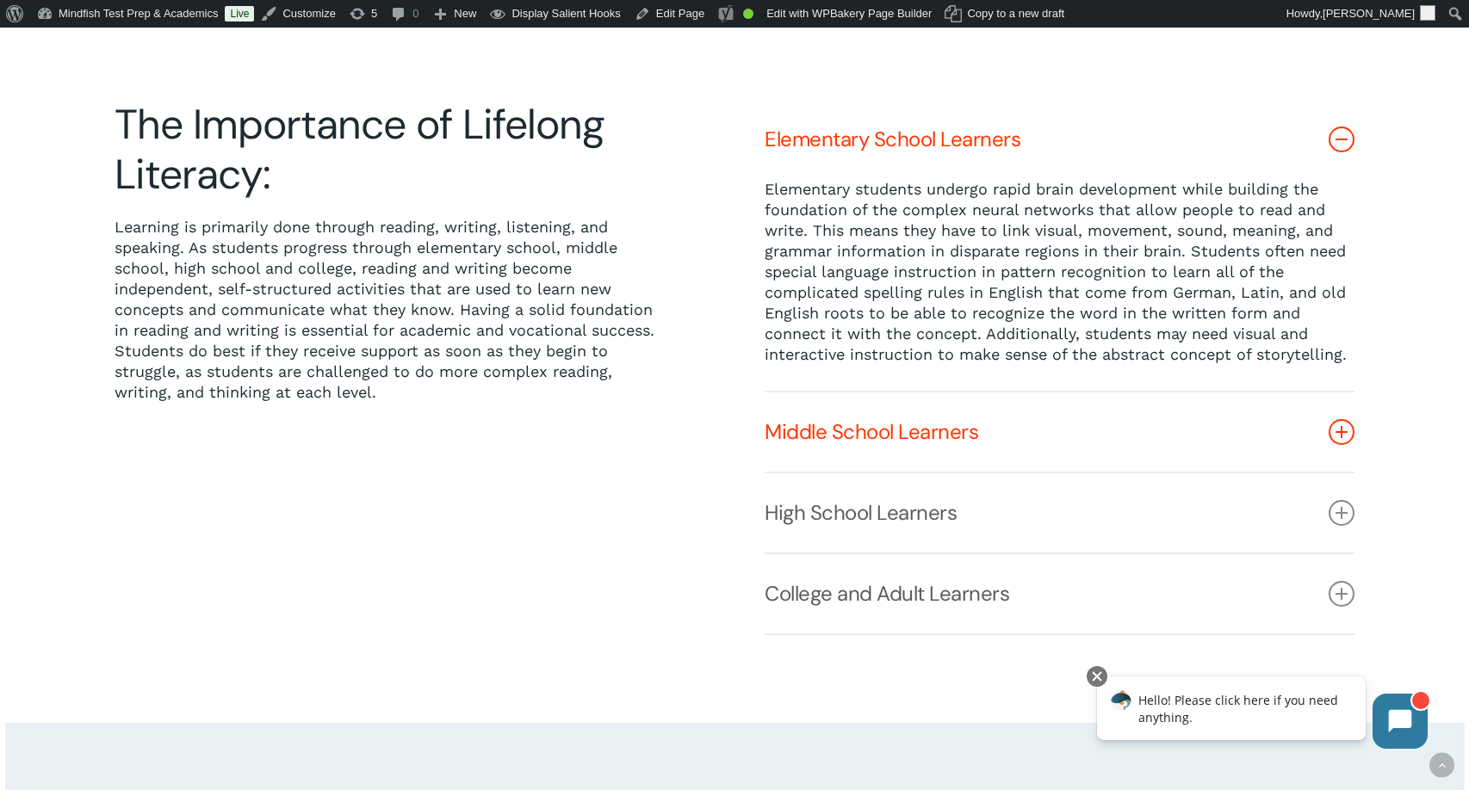
click at [1097, 451] on link "Middle School Learners" at bounding box center [1059, 432] width 590 height 79
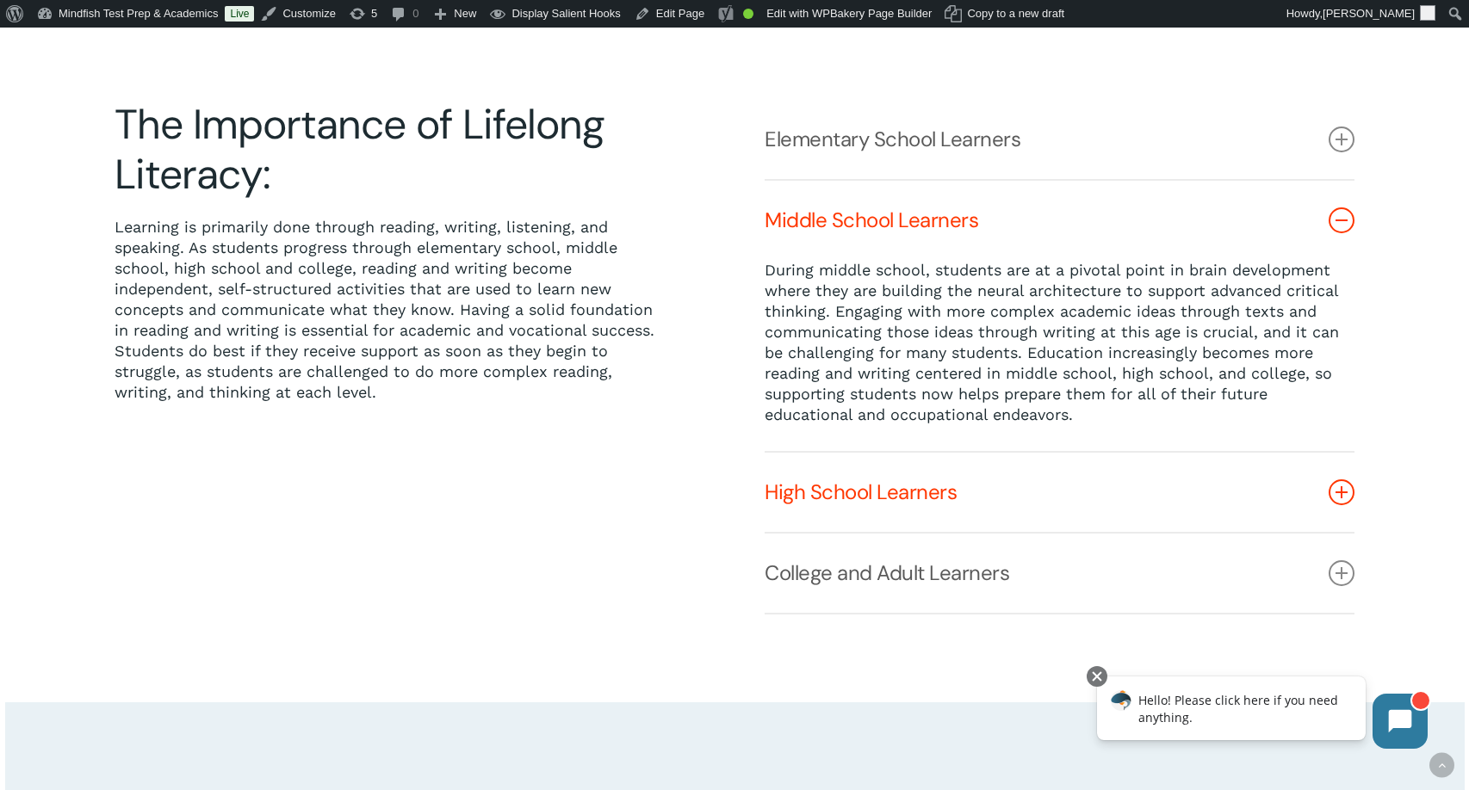
click at [864, 498] on link "High School Learners" at bounding box center [1059, 492] width 590 height 79
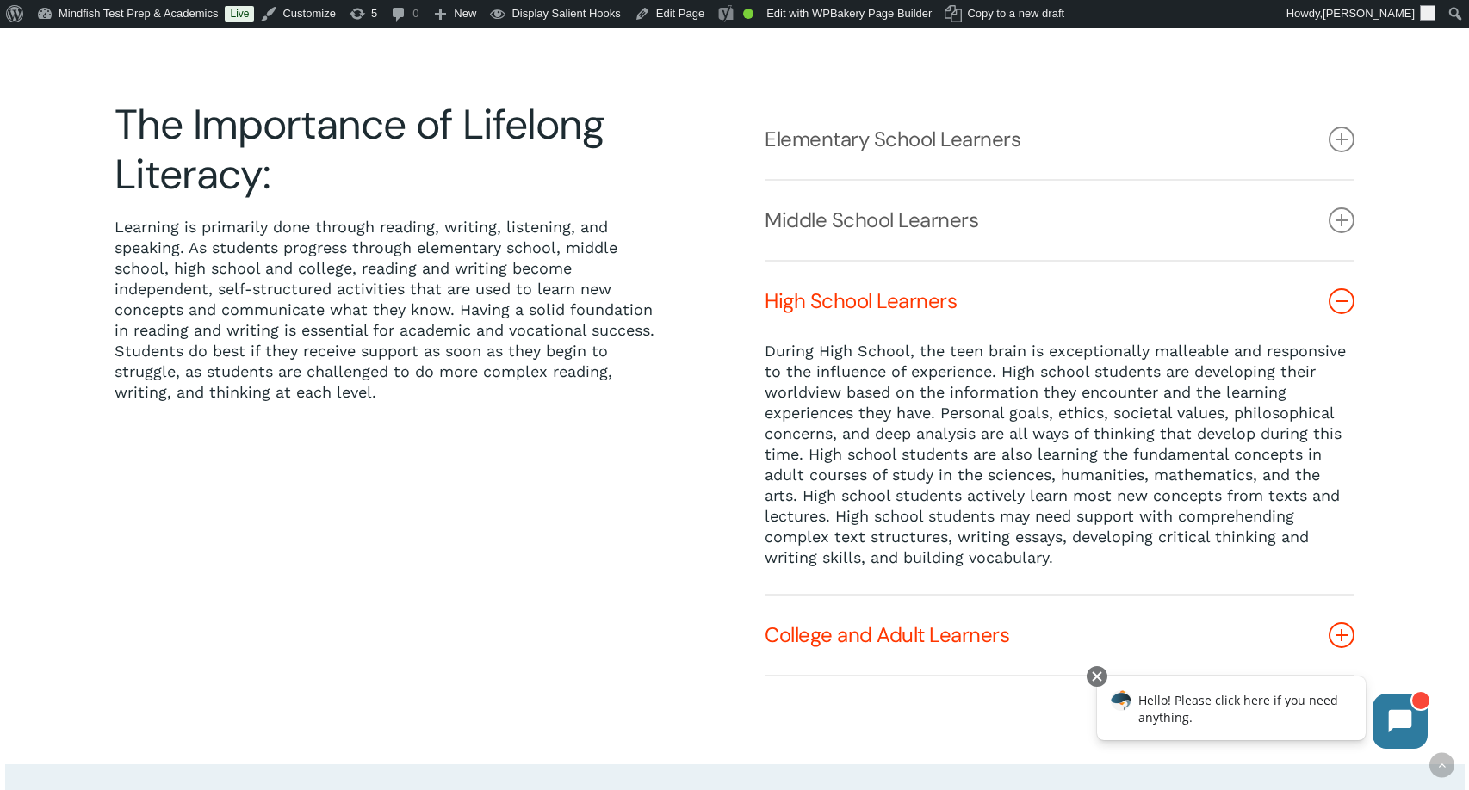
click at [842, 634] on link "College and Adult Learners" at bounding box center [1059, 635] width 590 height 79
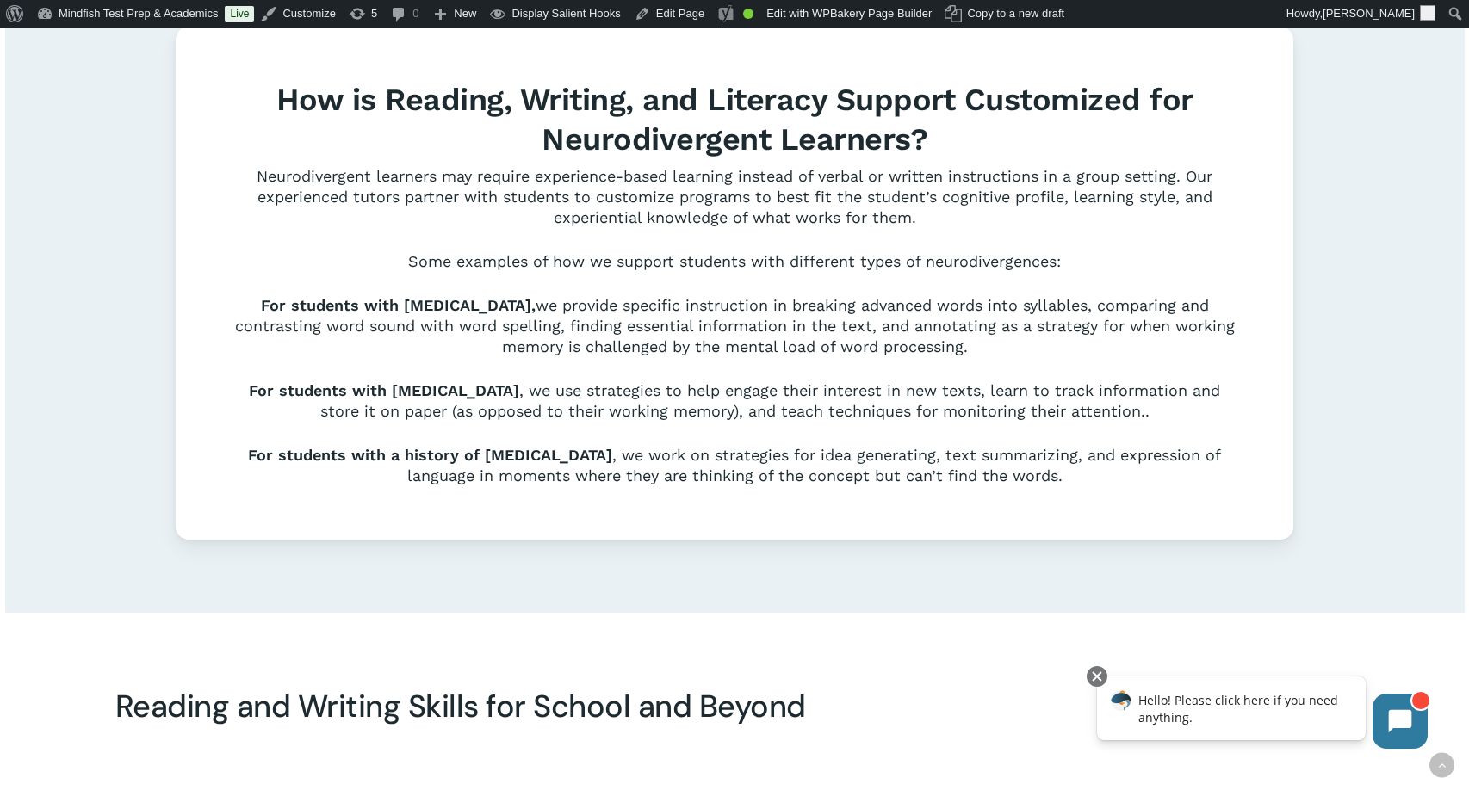
scroll to position [2423, 0]
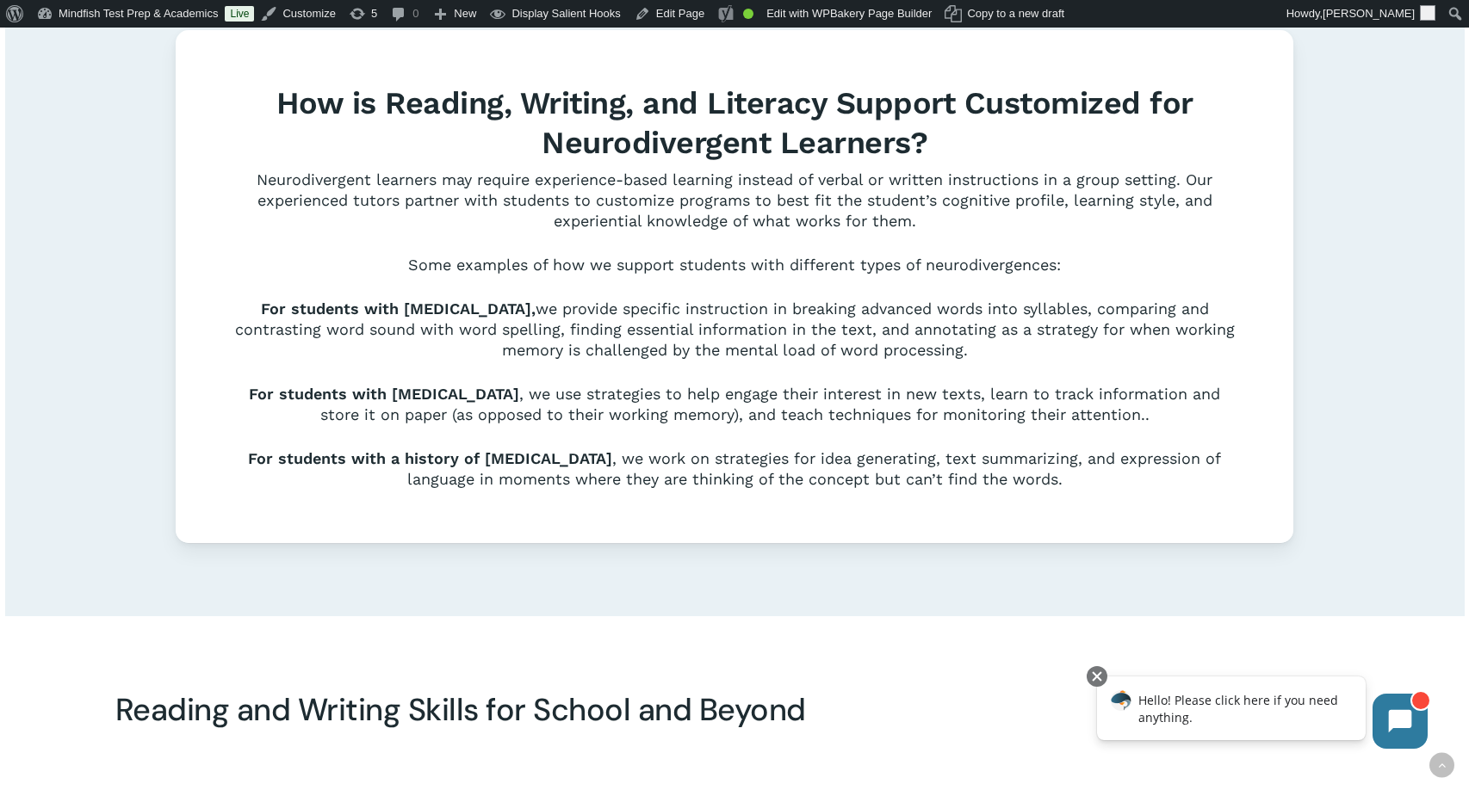
click at [746, 155] on b "How is Reading, Writing, and Literacy Support Customized for Neurodivergent Lea…" at bounding box center [734, 123] width 917 height 76
click at [628, 226] on span "Neurodivergent learners may require experience-based learning instead of verbal…" at bounding box center [735, 199] width 956 height 59
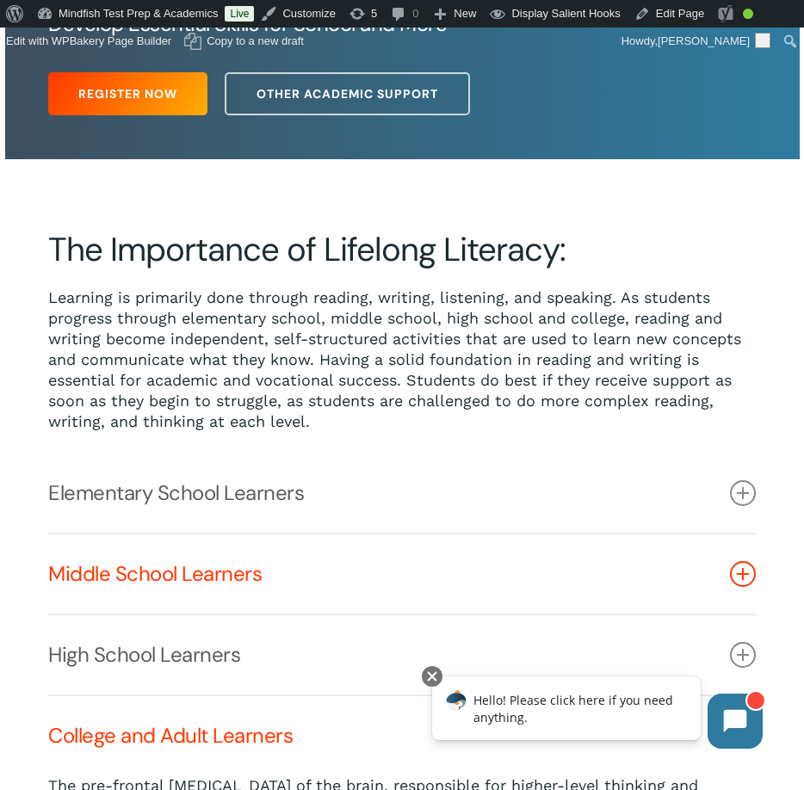
scroll to position [286, 0]
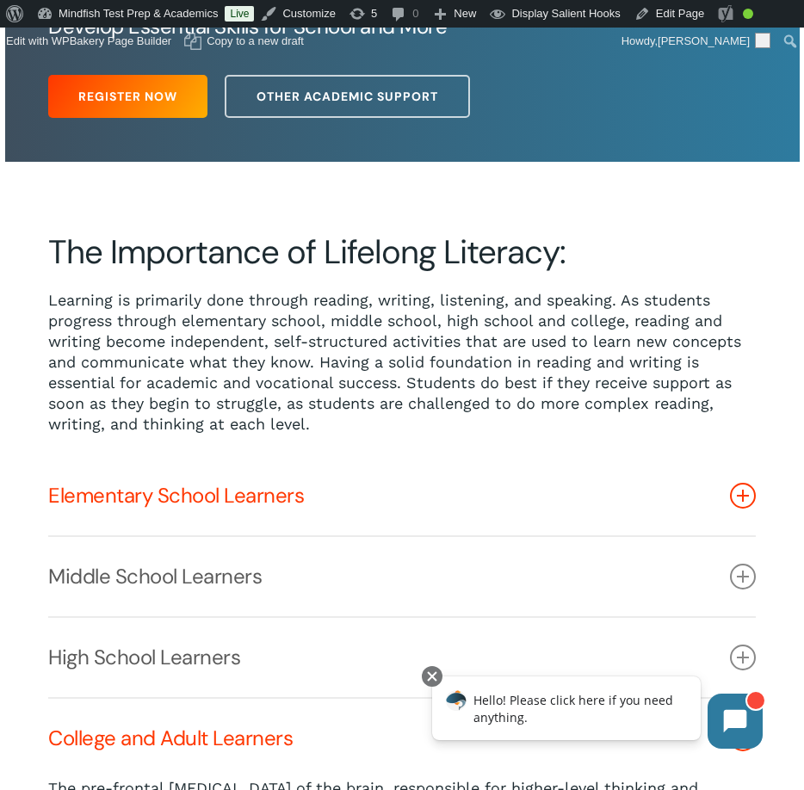
click at [265, 510] on link "Elementary School Learners" at bounding box center [402, 495] width 708 height 79
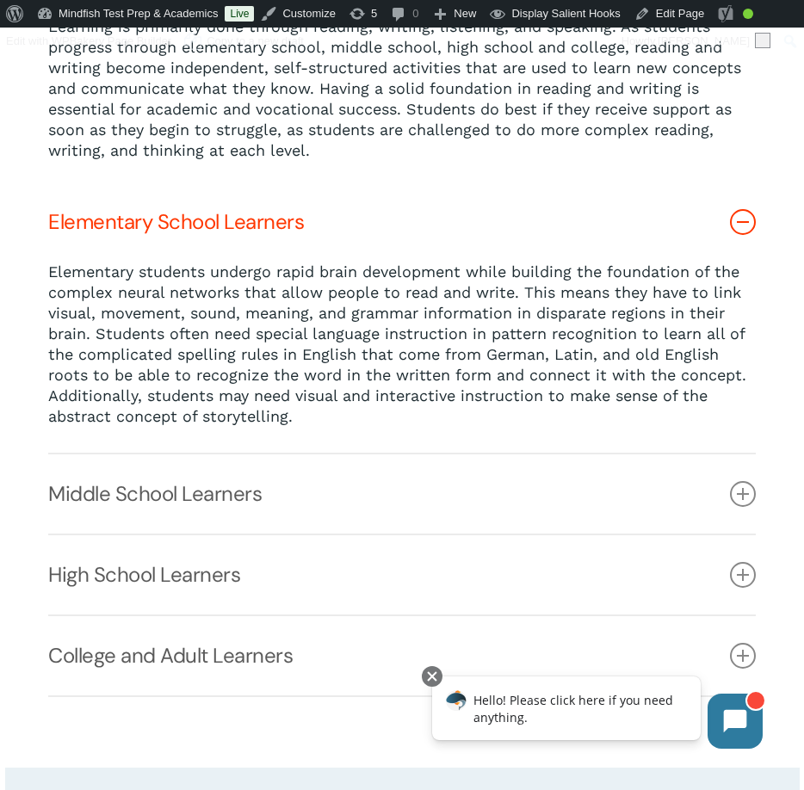
scroll to position [375, 0]
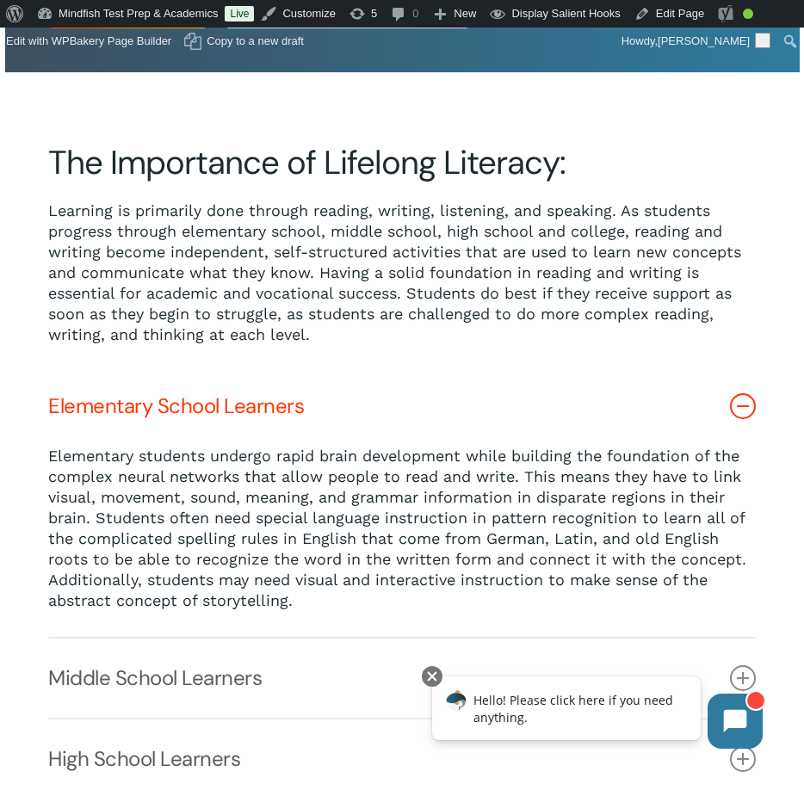
click at [238, 423] on link "Elementary School Learners" at bounding box center [402, 406] width 708 height 79
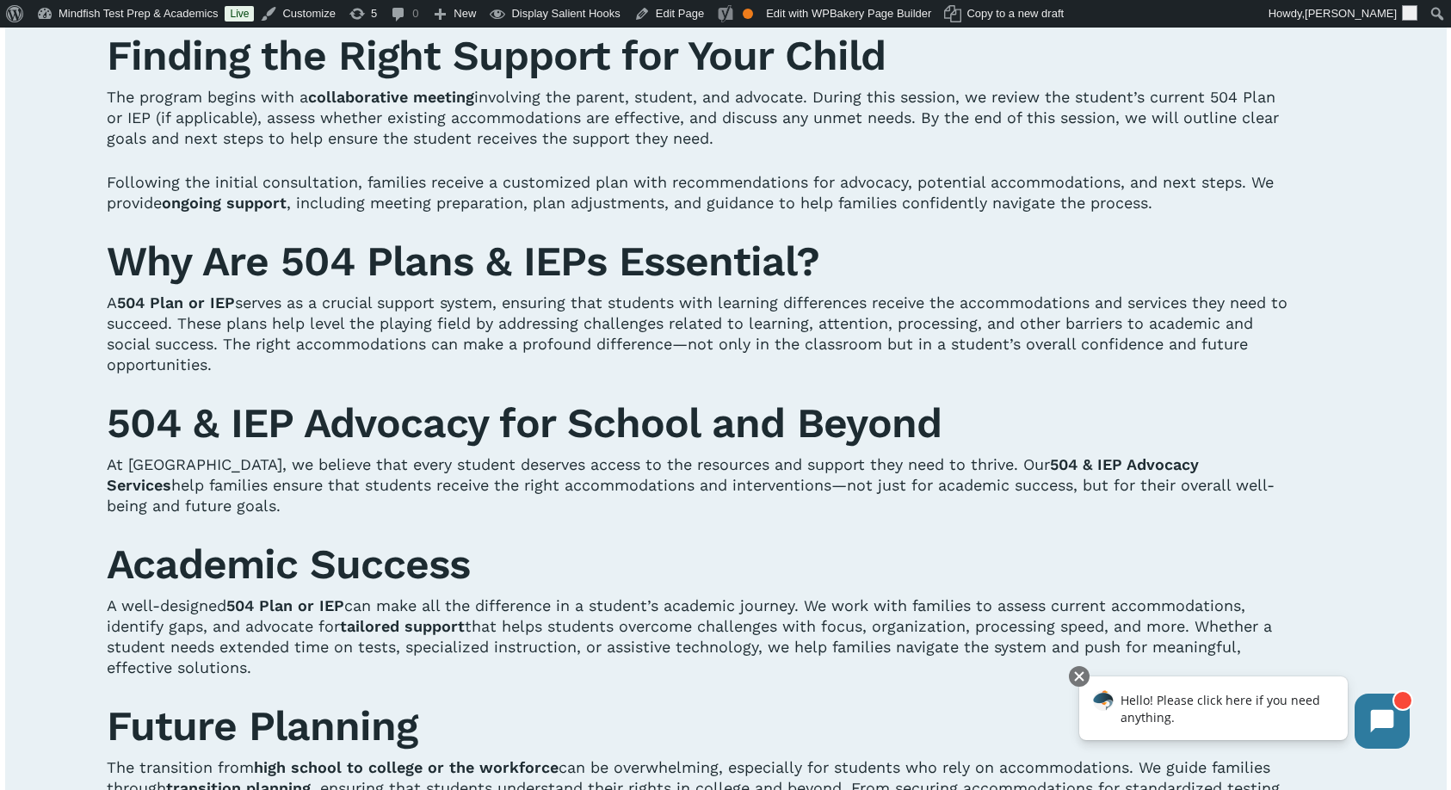
scroll to position [1149, 0]
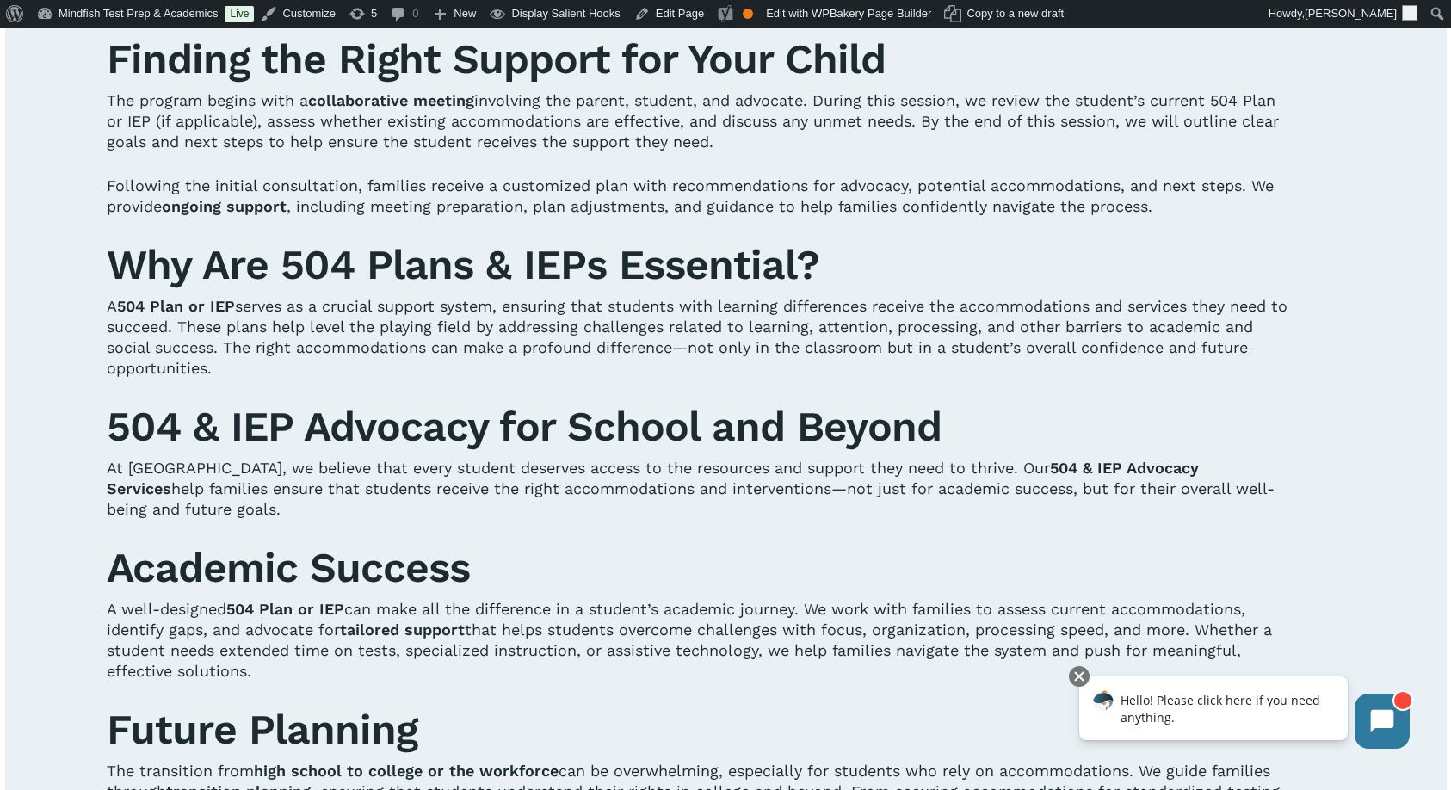
click at [365, 167] on p "The program begins with a collaborative meeting involving the parent, student, …" at bounding box center [699, 132] width 1185 height 85
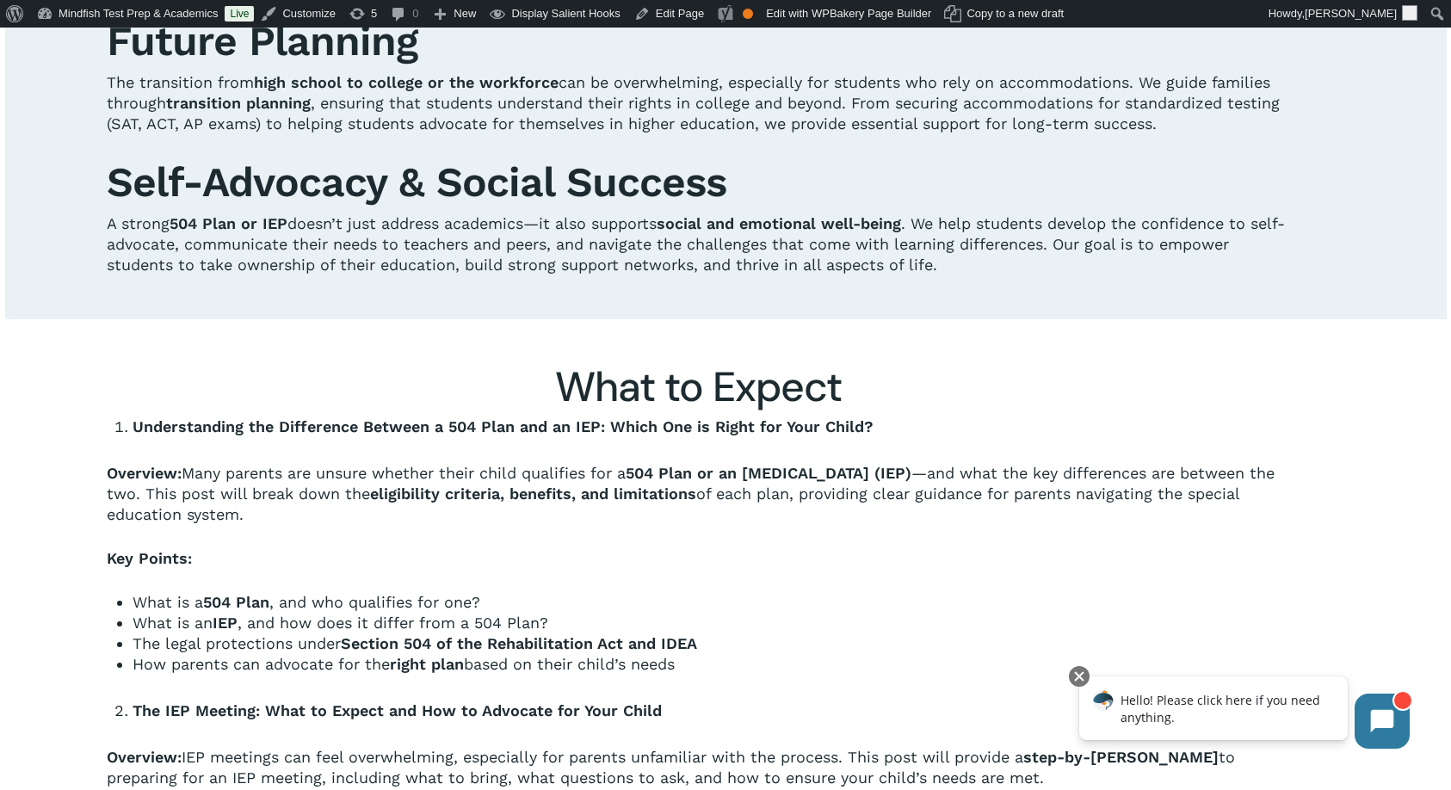
scroll to position [1835, 0]
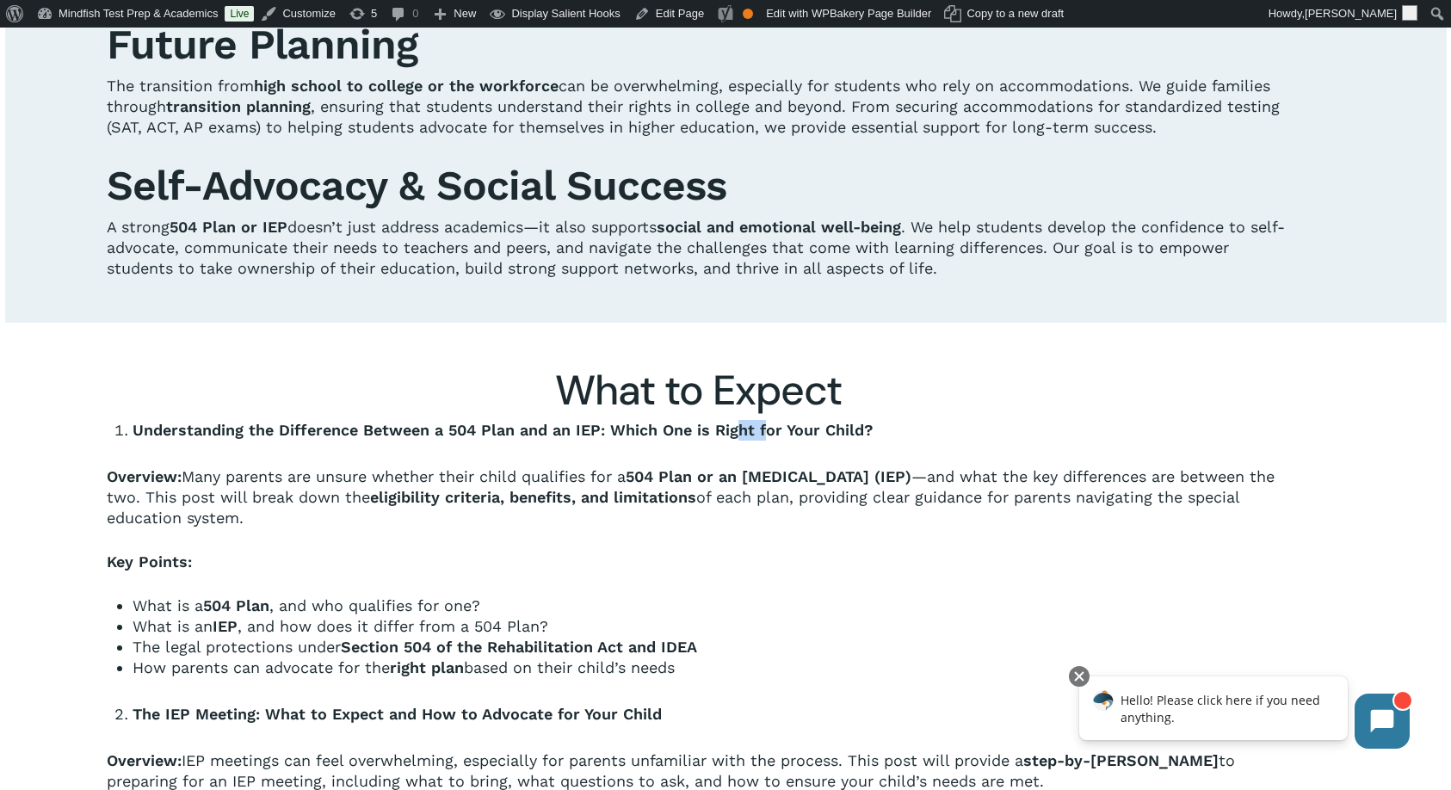
click at [767, 441] on li "Understanding the Difference Between a 504 Plan and an IEP: Which One is Right …" at bounding box center [713, 430] width 1160 height 21
click at [570, 439] on b "Understanding the Difference Between a 504 Plan and an IEP: Which One is Right …" at bounding box center [503, 430] width 741 height 18
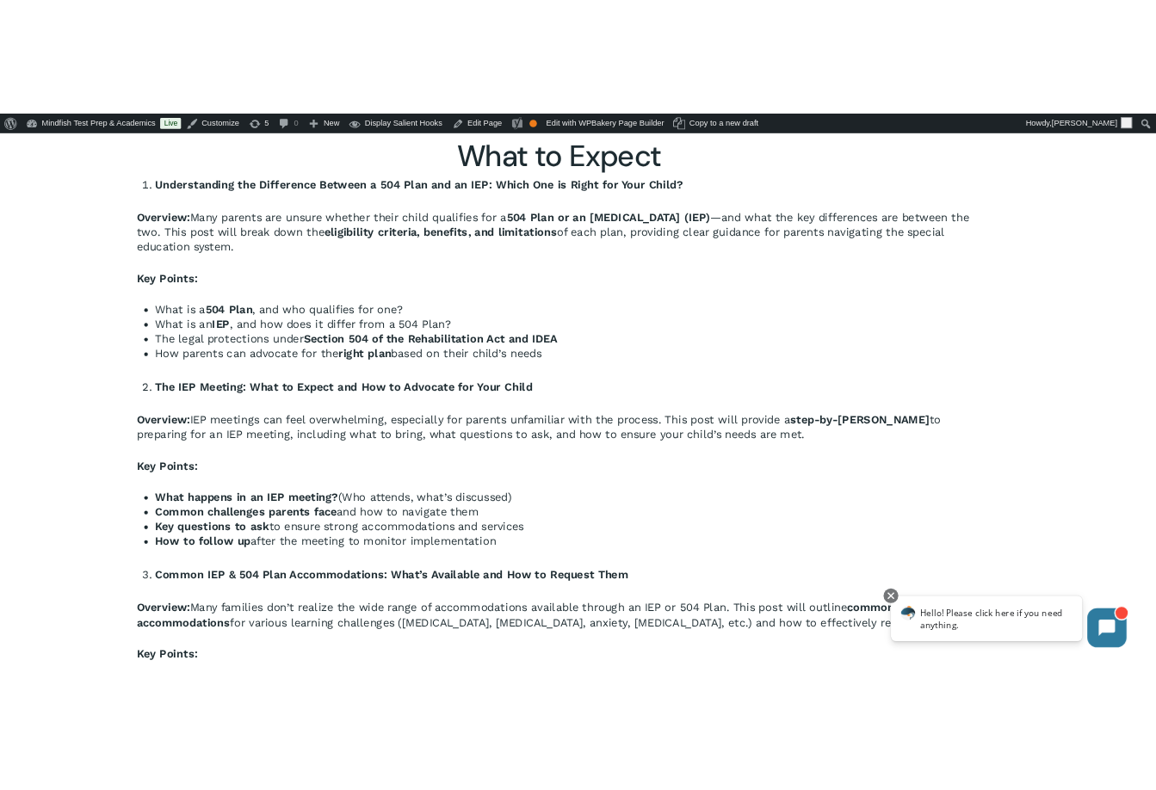
scroll to position [2219, 0]
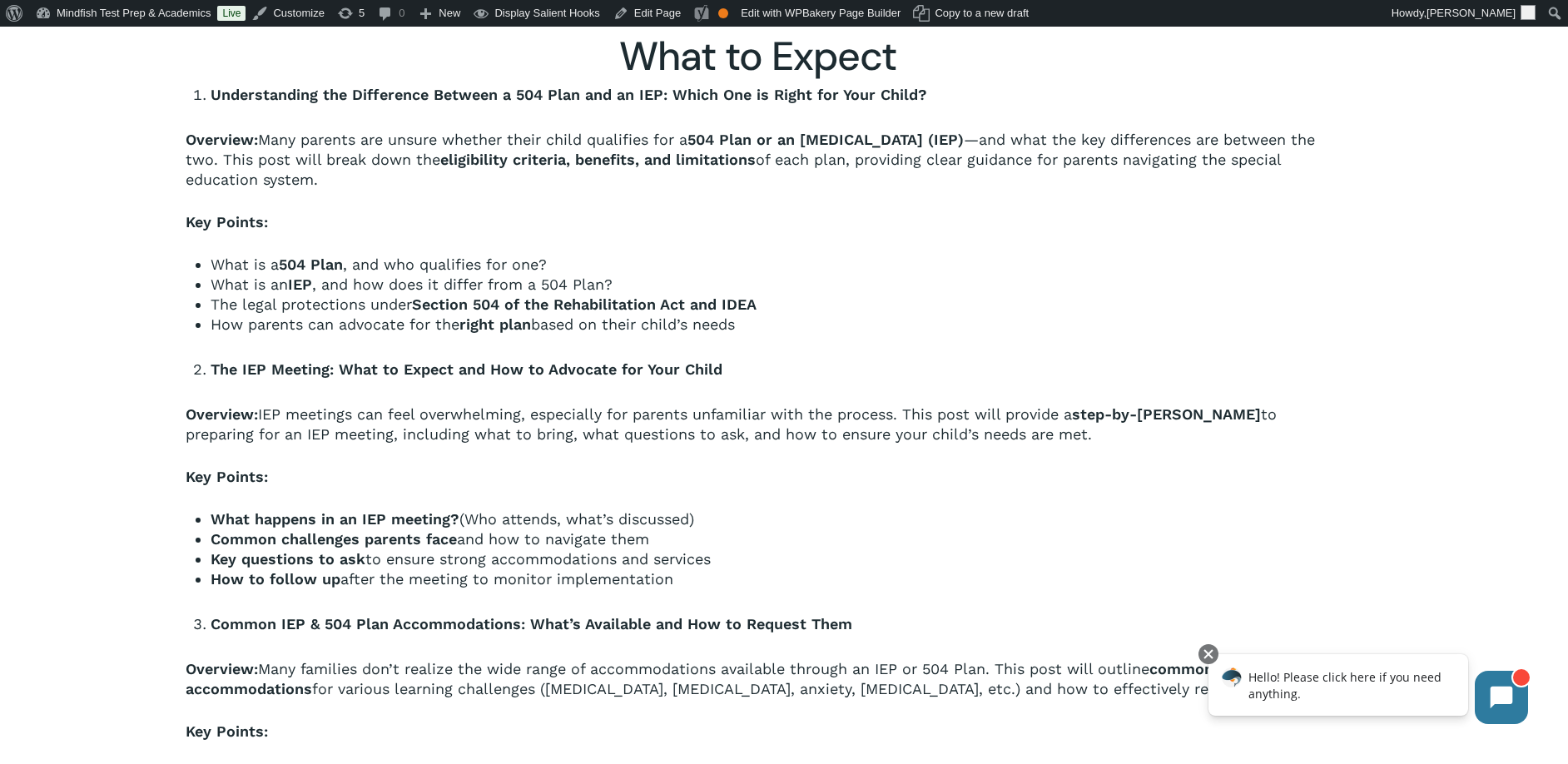
click at [349, 366] on b "The IEP Meeting: What to Expect and How to Advocate for Your Child" at bounding box center [466, 369] width 511 height 17
click at [425, 411] on span "IEP meetings can feel overwhelming, especially for parents unfamiliar with the …" at bounding box center [665, 414] width 814 height 17
click at [776, 367] on li "The IEP Meeting: What to Expect and How to Advocate for Your Child" at bounding box center [771, 369] width 1121 height 20
click at [666, 360] on div "Understanding the Difference Between a 504 Plan and an IEP: Which One is Right …" at bounding box center [758, 592] width 1146 height 1014
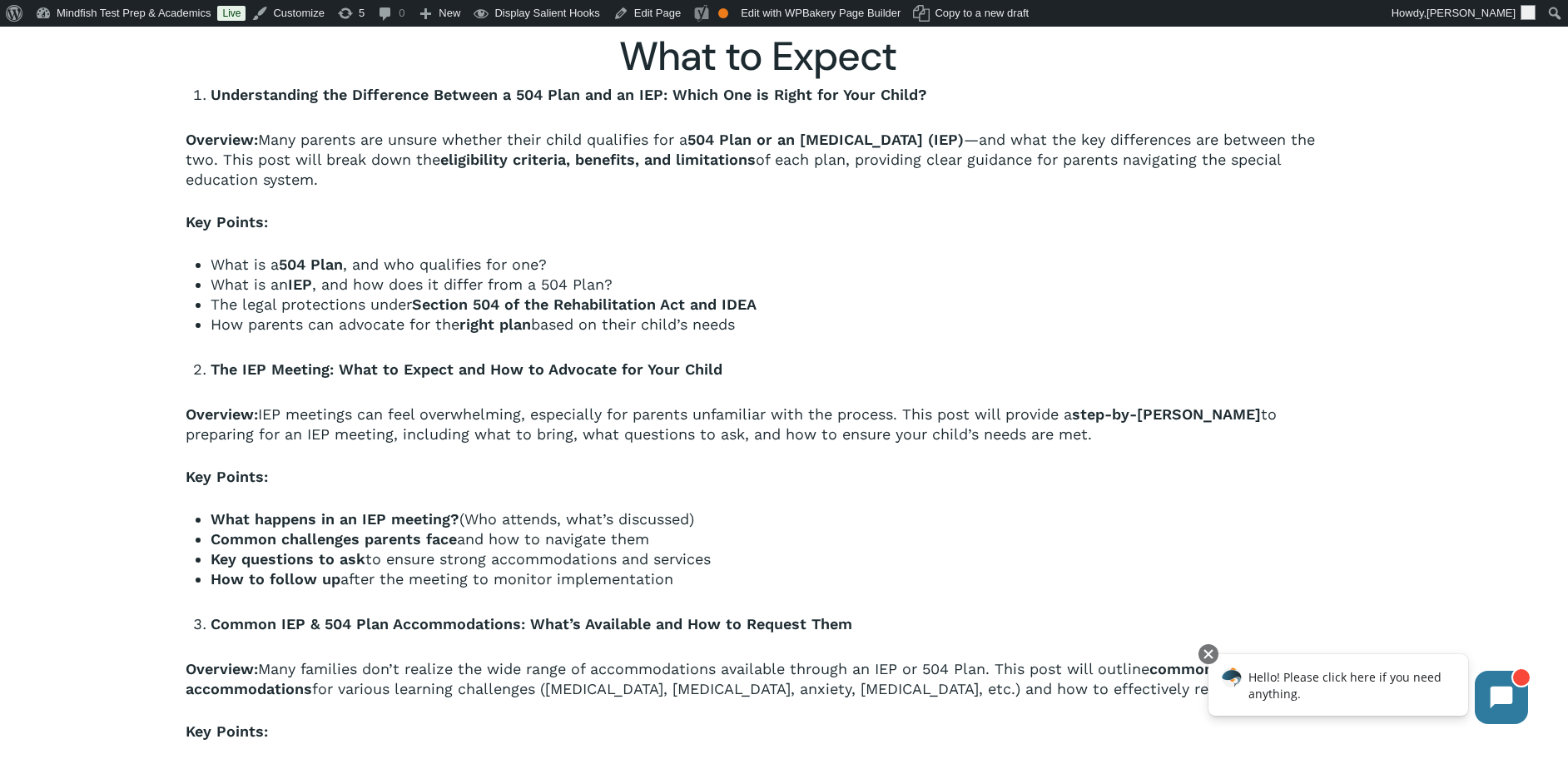
drag, startPoint x: 635, startPoint y: 363, endPoint x: 599, endPoint y: 367, distance: 36.2
click at [604, 367] on div "Understanding the Difference Between a 504 Plan and an IEP: Which One is Right …" at bounding box center [758, 592] width 1146 height 1014
click at [566, 394] on div "Understanding the Difference Between a 504 Plan and an IEP: Which One is Right …" at bounding box center [758, 592] width 1146 height 1014
click at [562, 404] on div "Understanding the Difference Between a 504 Plan and an IEP: Which One is Right …" at bounding box center [758, 592] width 1146 height 1014
drag, startPoint x: 566, startPoint y: 428, endPoint x: 719, endPoint y: 332, distance: 180.6
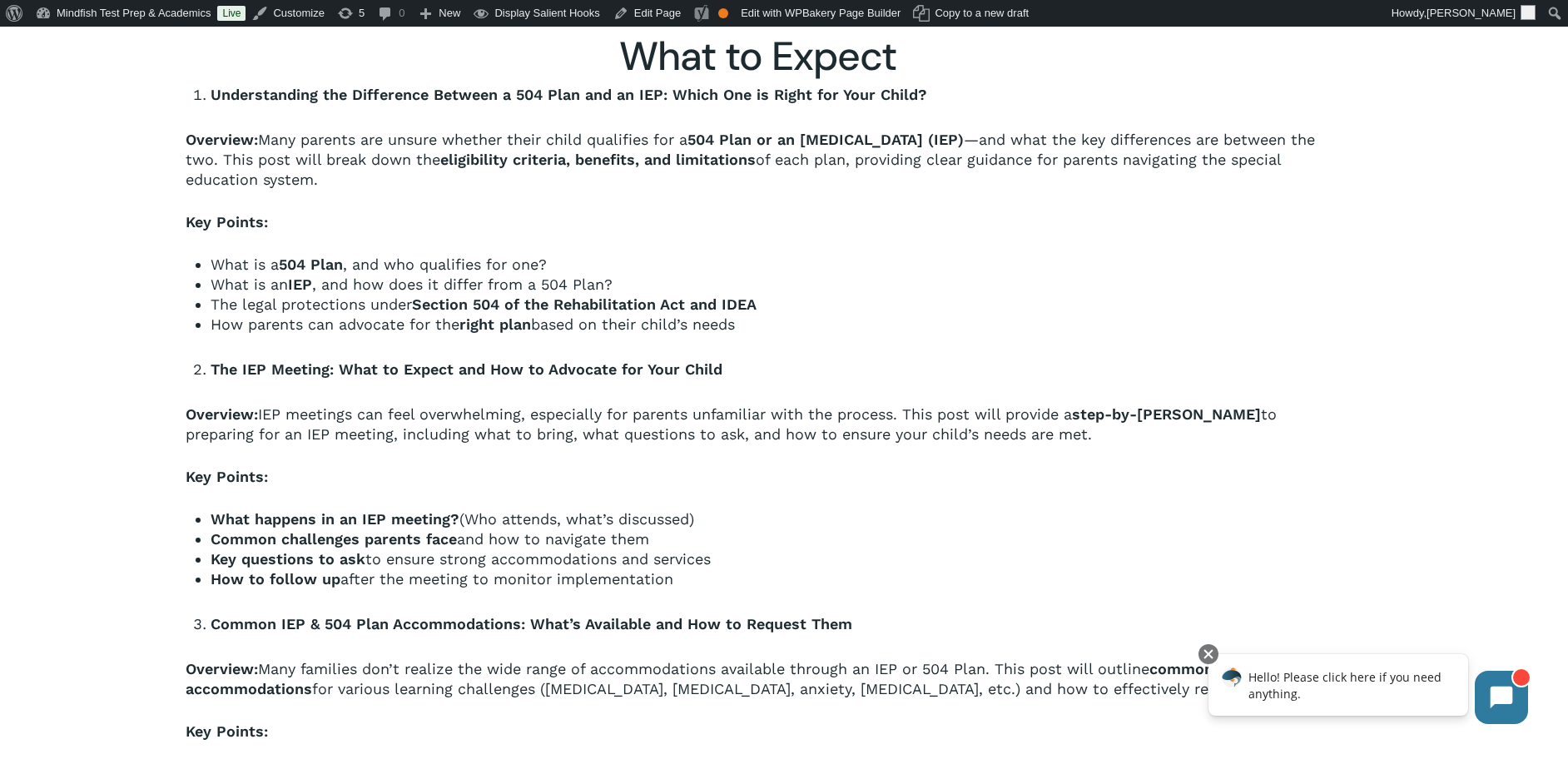
click at [569, 426] on p "Overview: IEP meetings can feel overwhelming, especially for parents unfamiliar…" at bounding box center [758, 435] width 1146 height 63
click at [776, 275] on li "What is a 504 Plan , and who qualifies for one?" at bounding box center [771, 264] width 1121 height 20
click at [500, 279] on span ", and how does it differ from a 504 Plan?" at bounding box center [462, 284] width 301 height 17
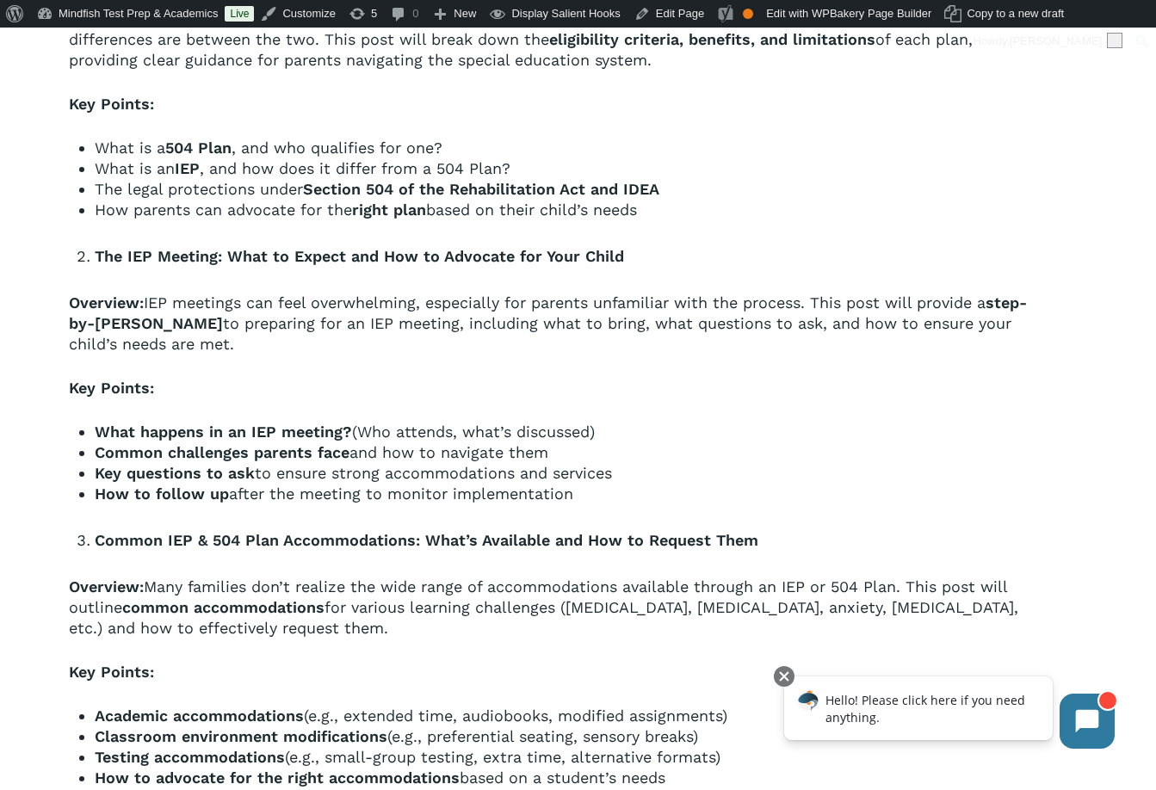
click at [241, 502] on span "after the meeting to monitor implementation" at bounding box center [401, 494] width 344 height 18
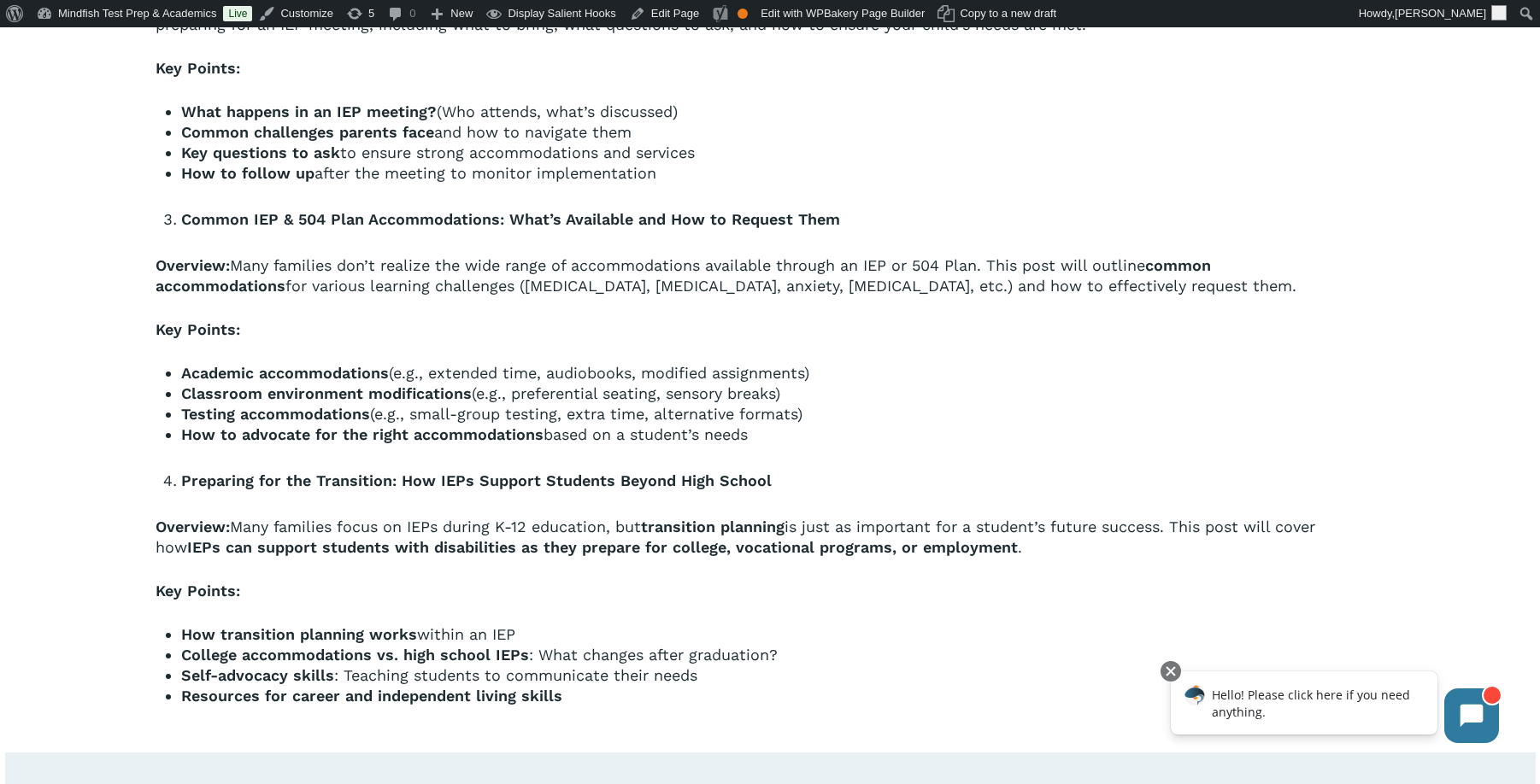
scroll to position [2598, 0]
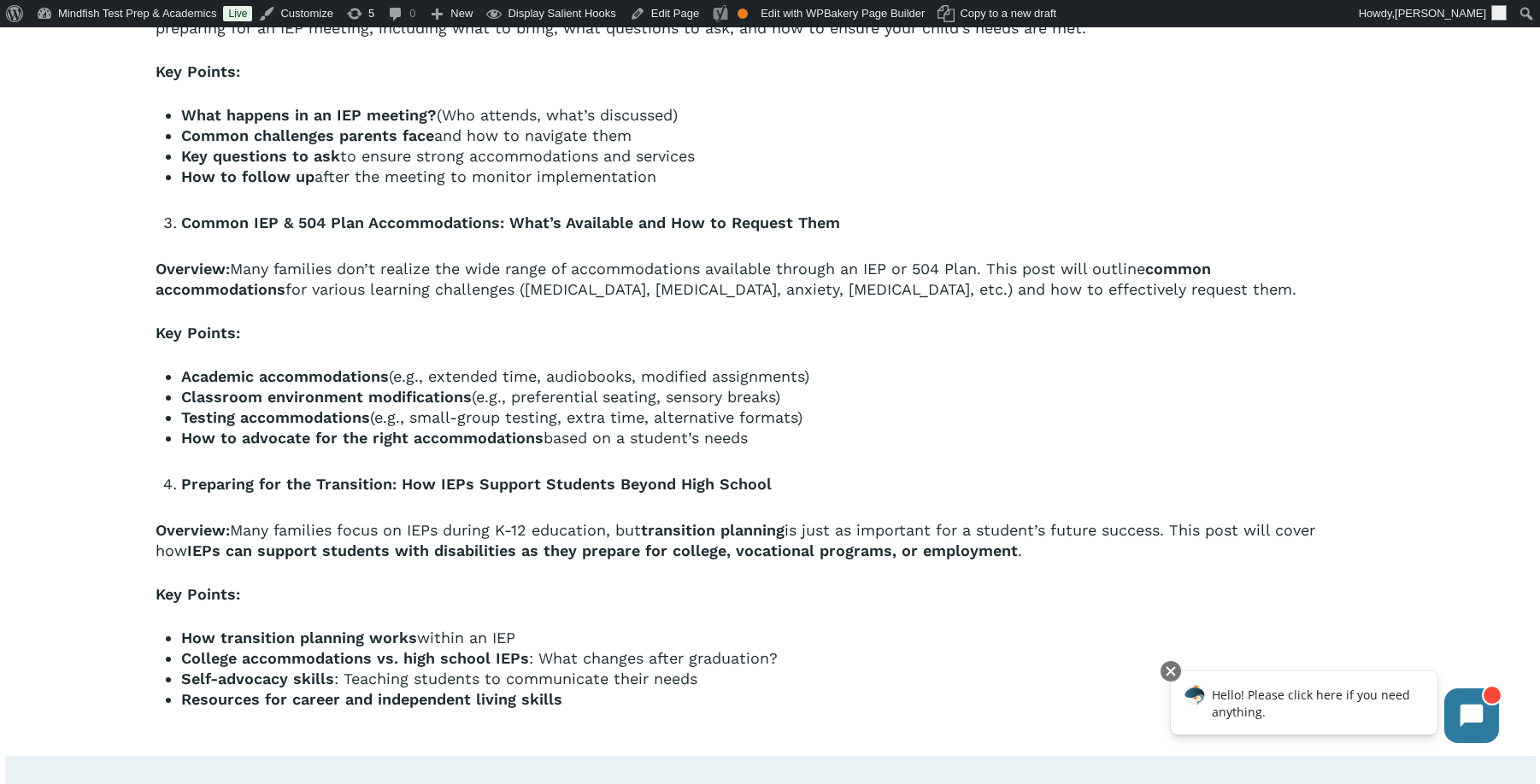
click at [566, 507] on div "Understanding the Difference Between a 504 Plan and an IEP: Which One is Right …" at bounding box center [744, 190] width 1177 height 1041
click at [444, 384] on span "(e.g., extended time, audiobooks, modified assignments)" at bounding box center [600, 376] width 421 height 18
click at [451, 378] on span "(e.g., extended time, audiobooks, modified assignments)" at bounding box center [600, 376] width 421 height 18
drag, startPoint x: 464, startPoint y: 378, endPoint x: 505, endPoint y: 378, distance: 41.0
click at [505, 378] on span "(e.g., extended time, audiobooks, modified assignments)" at bounding box center [600, 376] width 421 height 18
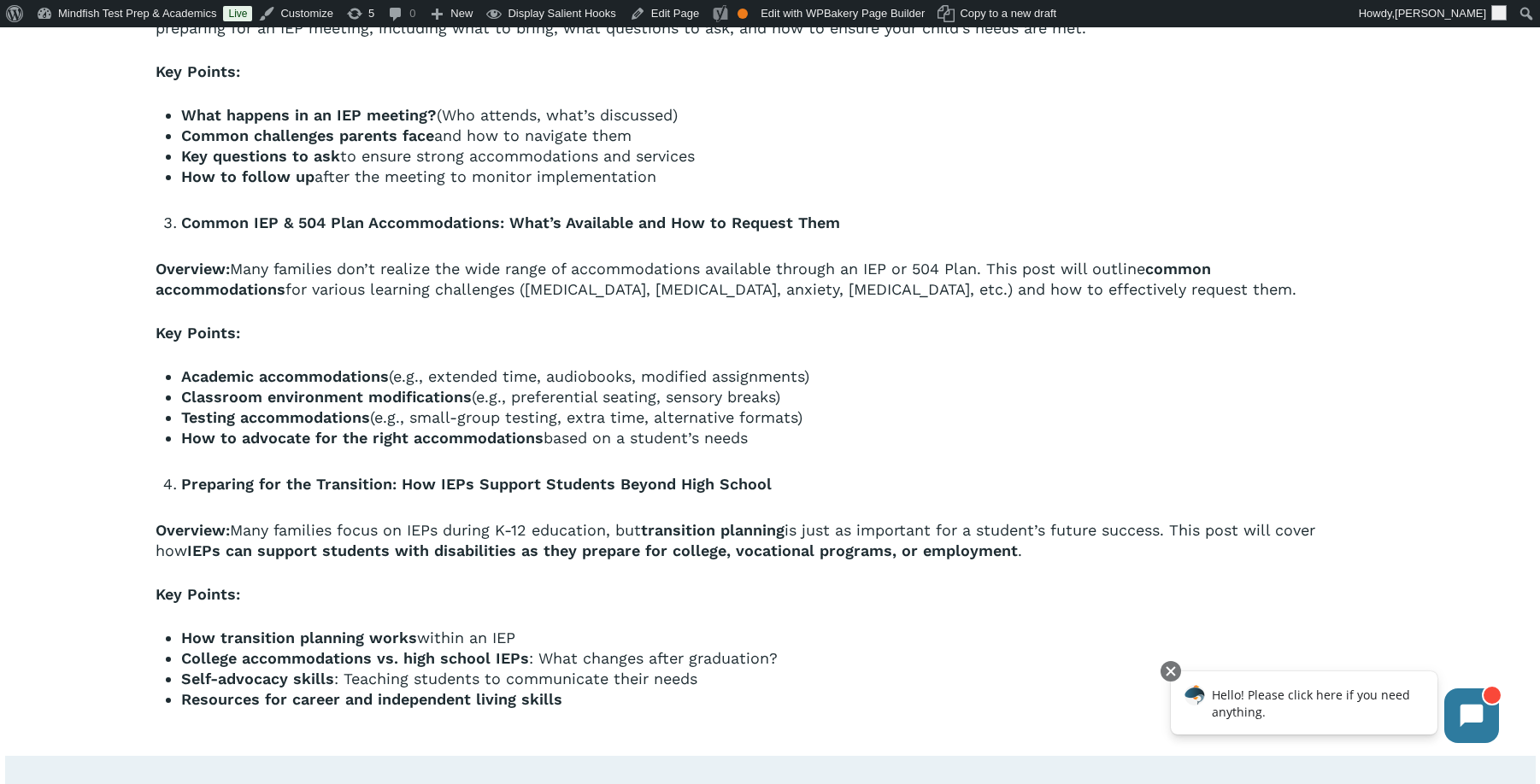
drag, startPoint x: 505, startPoint y: 378, endPoint x: 514, endPoint y: 381, distance: 9.5
click at [507, 380] on span "(e.g., extended time, audiobooks, modified assignments)" at bounding box center [600, 376] width 421 height 18
click at [527, 382] on span "(e.g., extended time, audiobooks, modified assignments)" at bounding box center [600, 376] width 421 height 18
click at [532, 382] on span "(e.g., extended time, audiobooks, modified assignments)" at bounding box center [600, 376] width 421 height 18
click at [562, 378] on span "(e.g., extended time, audiobooks, modified assignments)" at bounding box center [600, 376] width 421 height 18
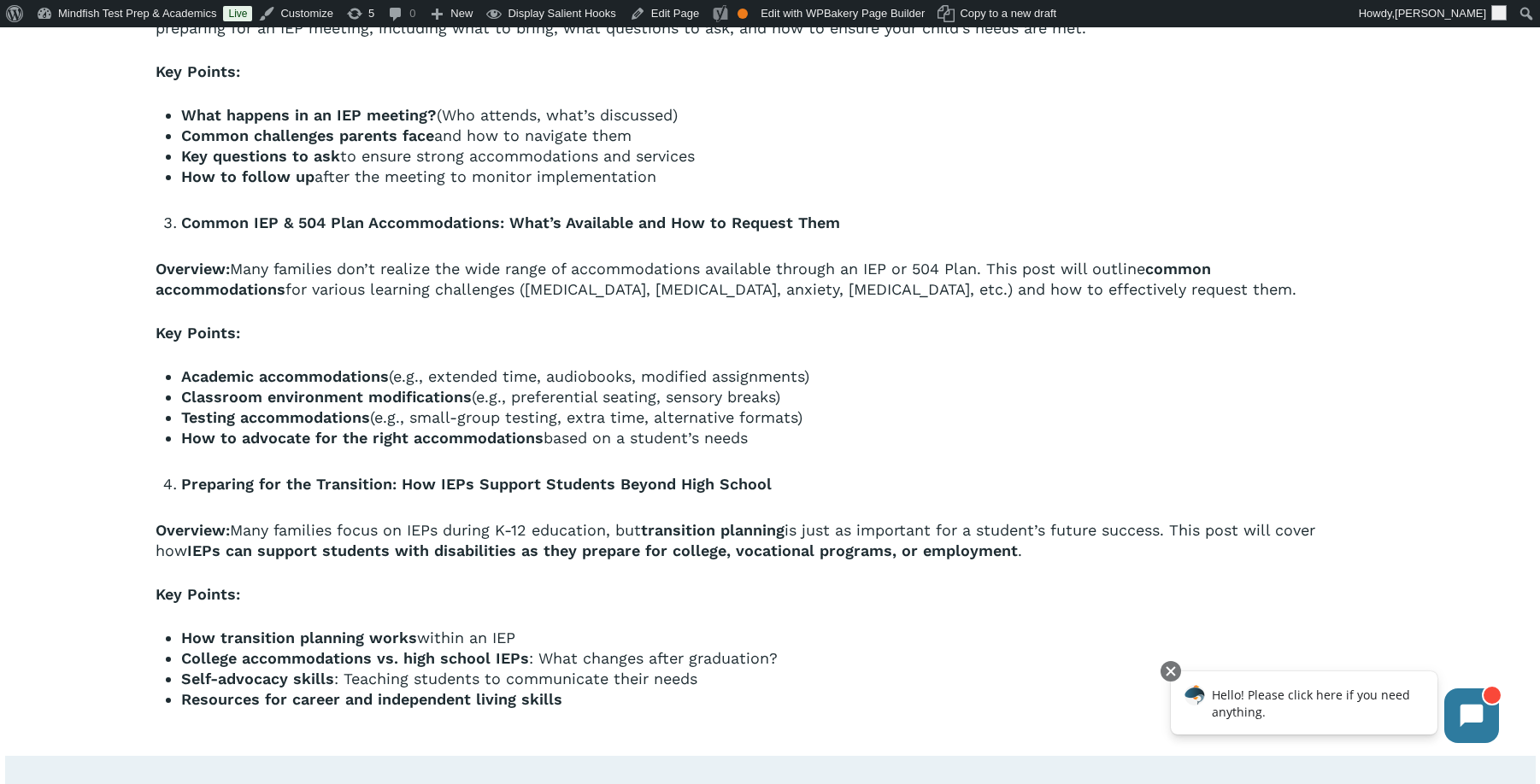
click at [565, 378] on span "(e.g., extended time, audiobooks, modified assignments)" at bounding box center [600, 376] width 421 height 18
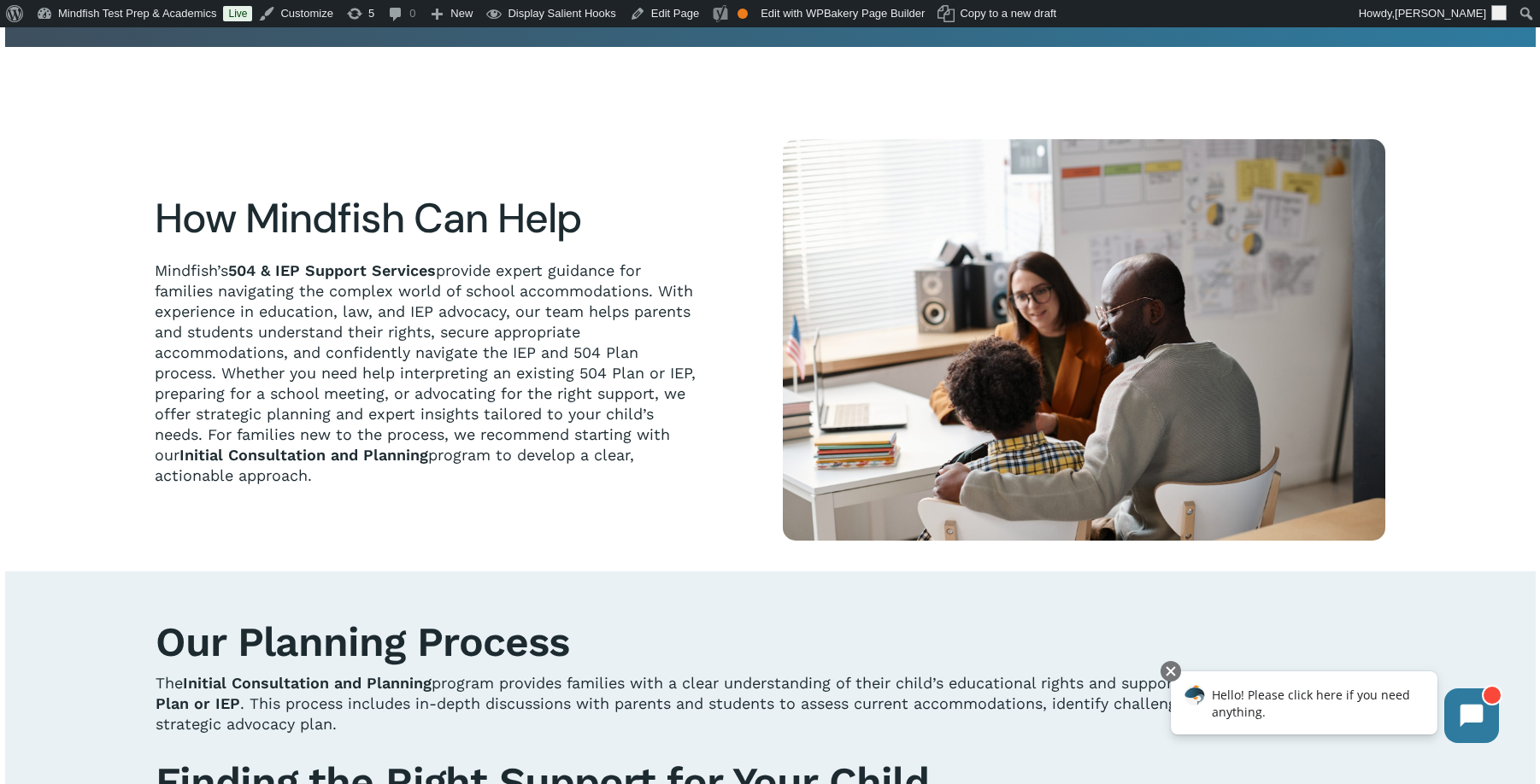
scroll to position [0, 0]
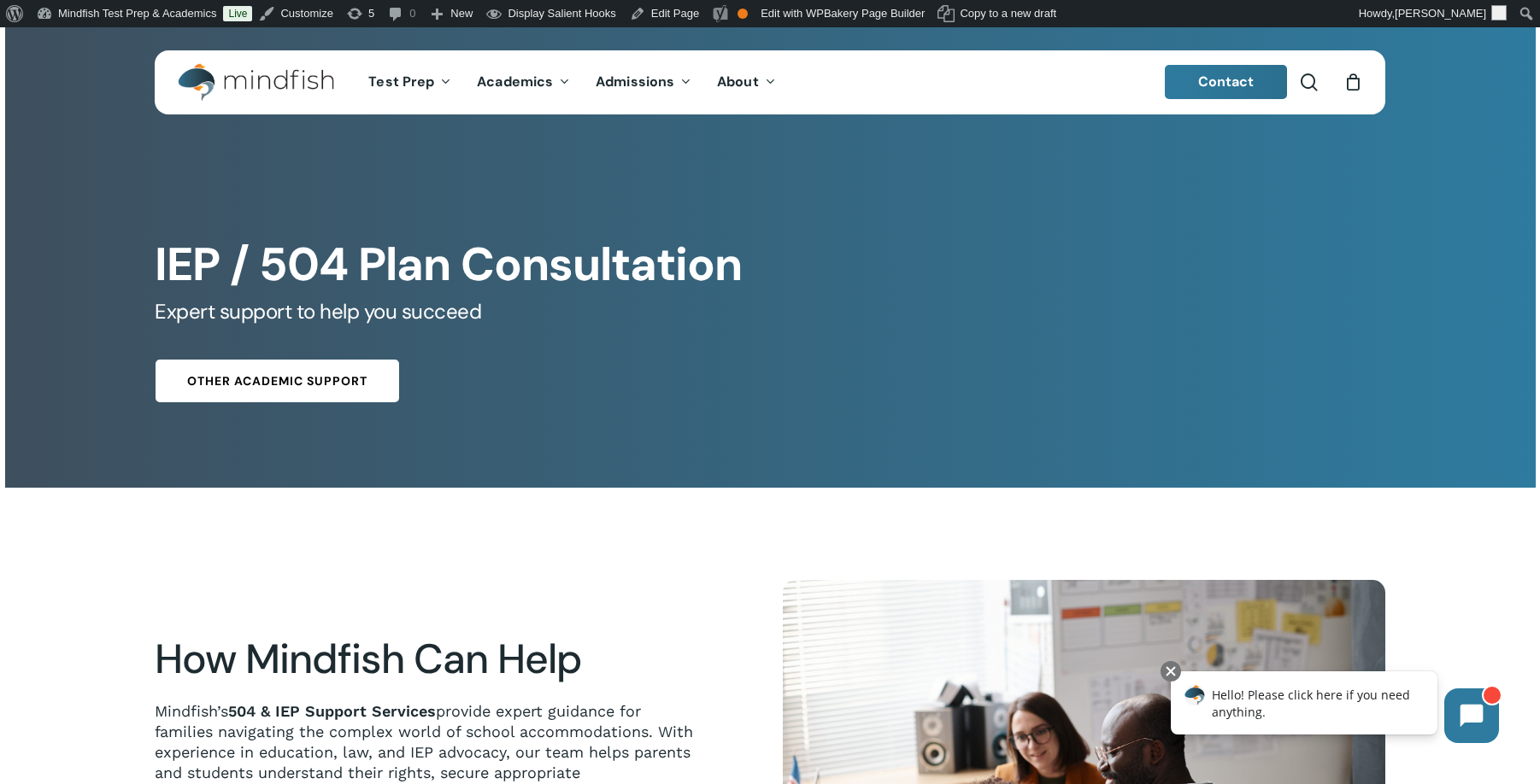
click at [308, 390] on span "Other Academic Support" at bounding box center [278, 380] width 181 height 17
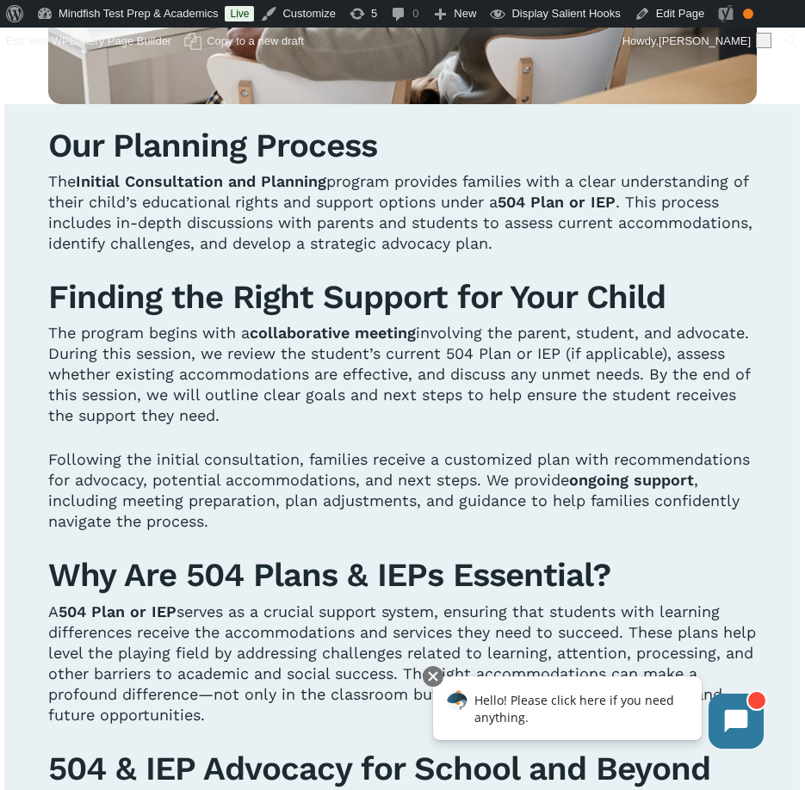
scroll to position [1065, 0]
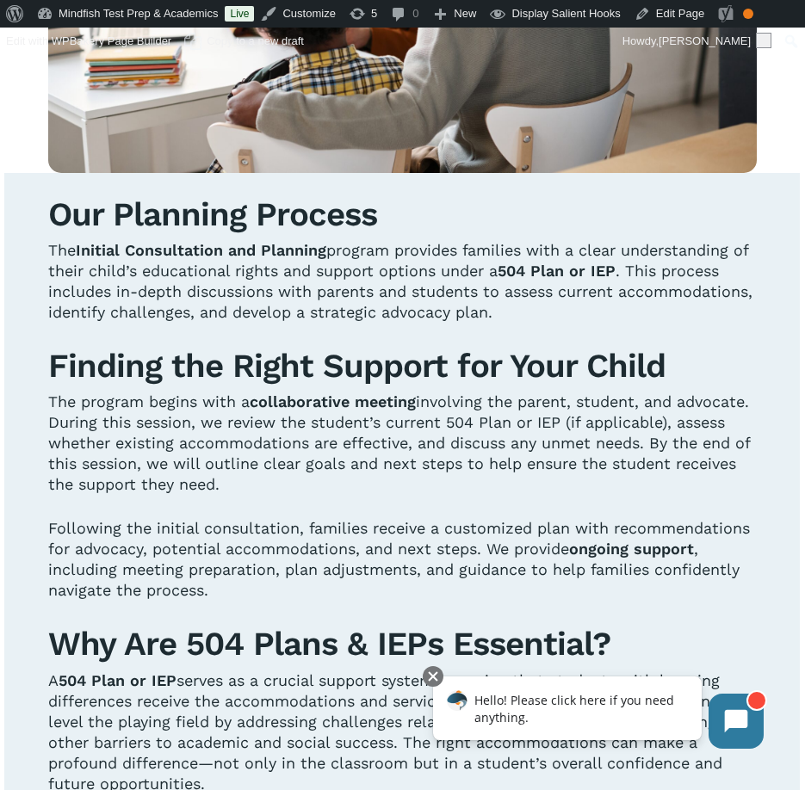
click at [446, 372] on b "Finding the Right Support for Your Child" at bounding box center [356, 365] width 617 height 39
click at [417, 370] on b "Finding the Right Support for Your Child" at bounding box center [356, 365] width 617 height 39
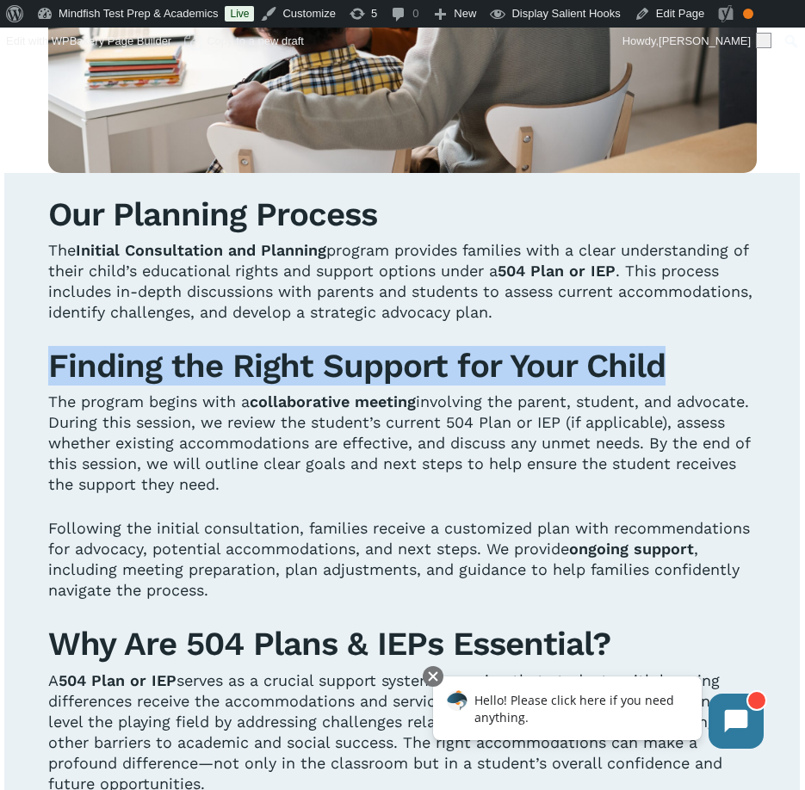
click at [417, 370] on b "Finding the Right Support for Your Child" at bounding box center [356, 365] width 617 height 39
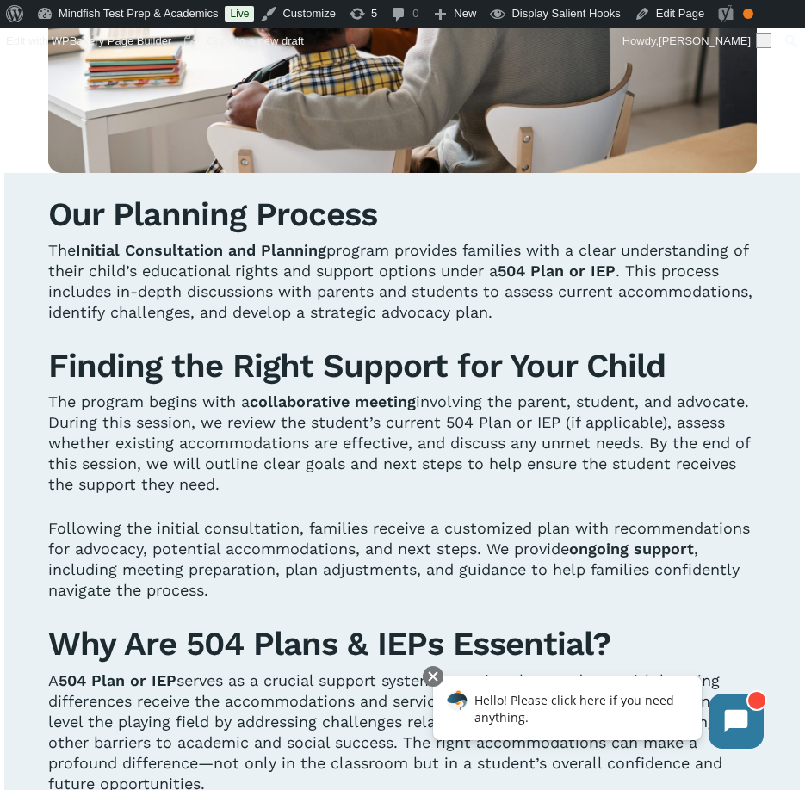
click at [351, 462] on span "involving the parent, student, and advocate. During this session, we review the…" at bounding box center [399, 443] width 702 height 101
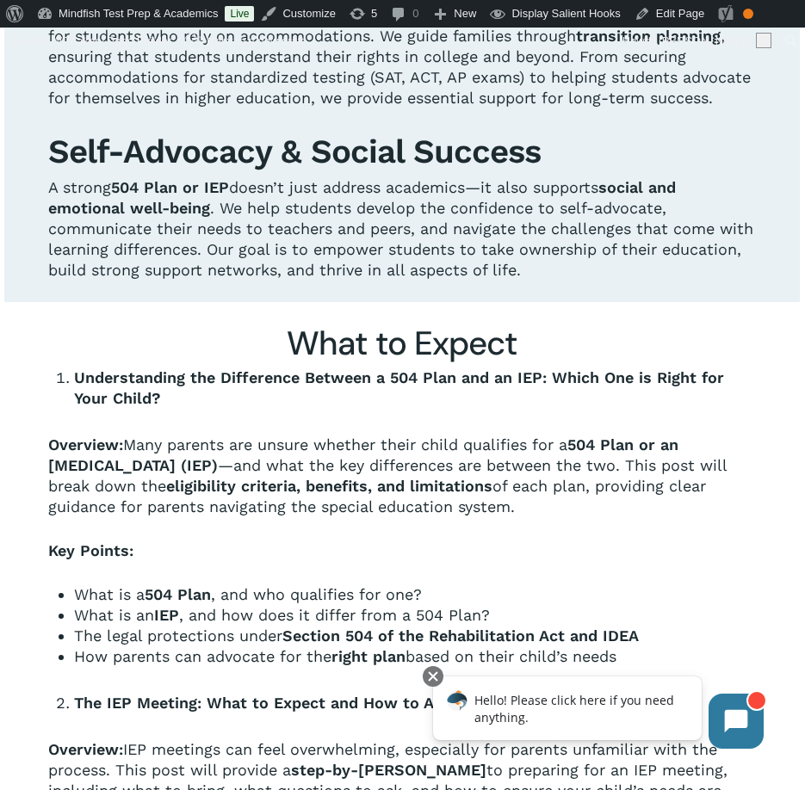
scroll to position [1940, 0]
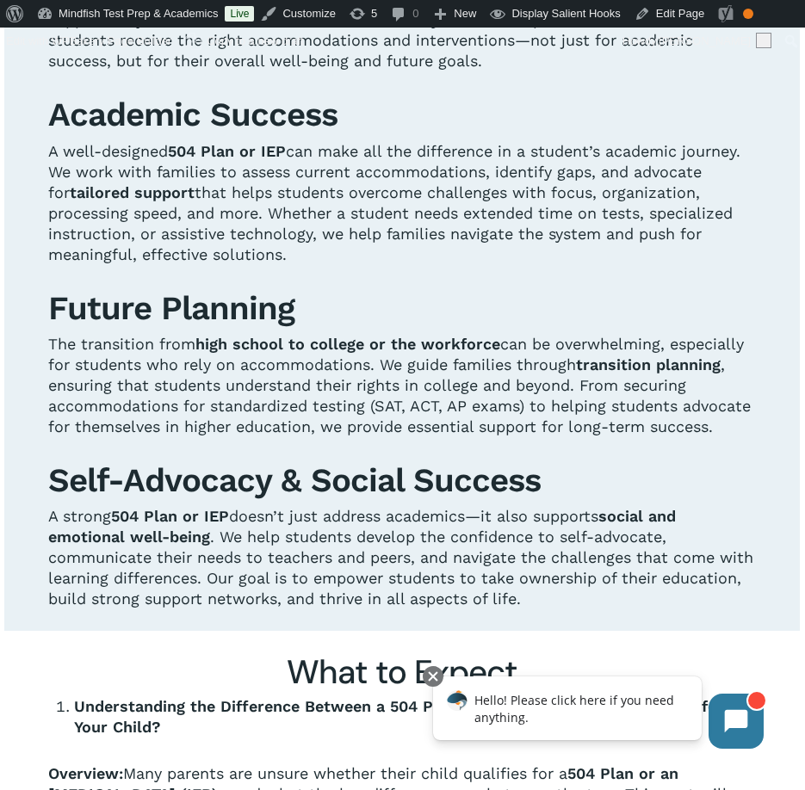
click at [324, 673] on h2 "What to Expect" at bounding box center [402, 673] width 708 height 40
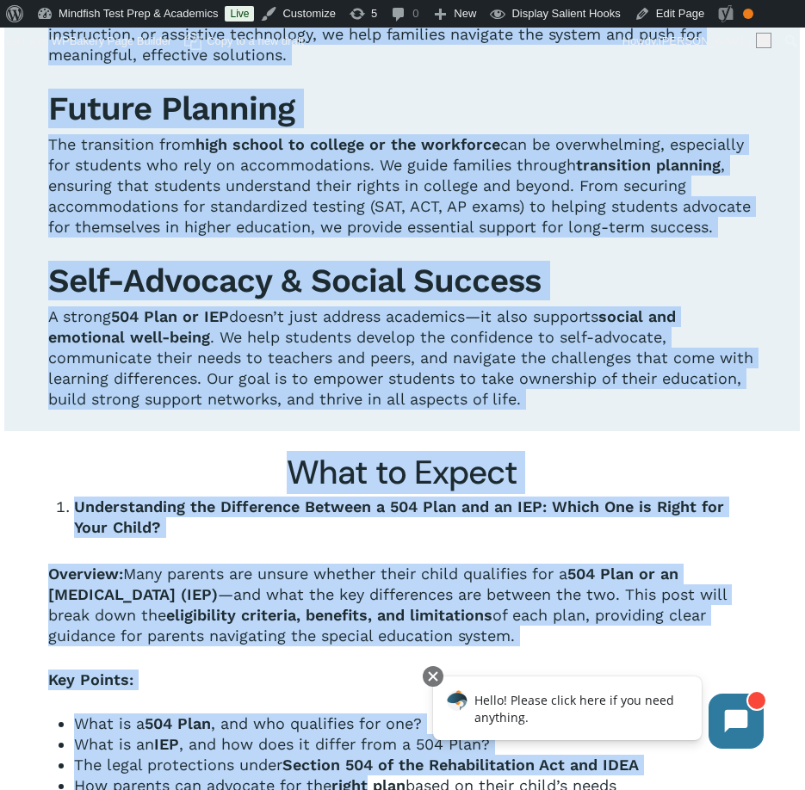
scroll to position [2169, 0]
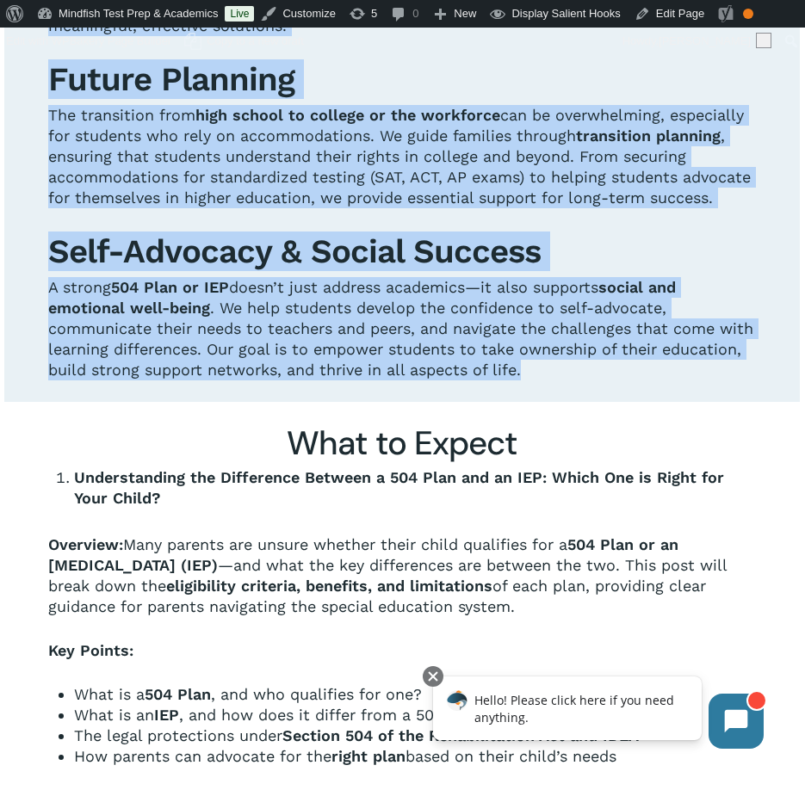
drag, startPoint x: 46, startPoint y: 73, endPoint x: 553, endPoint y: 378, distance: 591.6
copy div "Lor Ipsumdol Sitamet Con Adipisc Elitseddoeiu tem Incididu utlabor etdolore mag…"
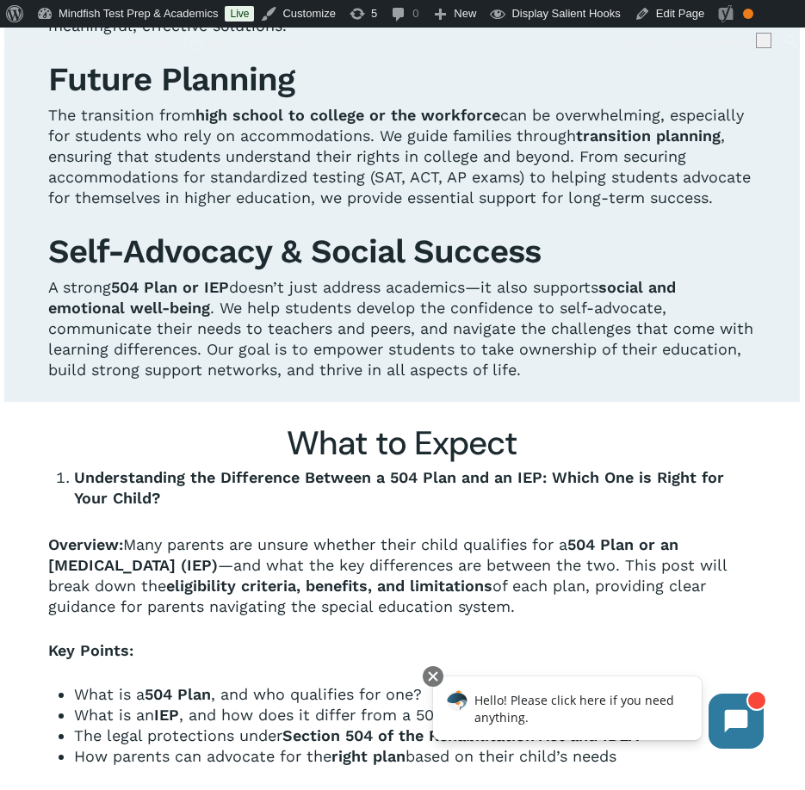
click at [446, 195] on span ", ensuring that students understand their rights in college and beyond. From se…" at bounding box center [399, 167] width 702 height 80
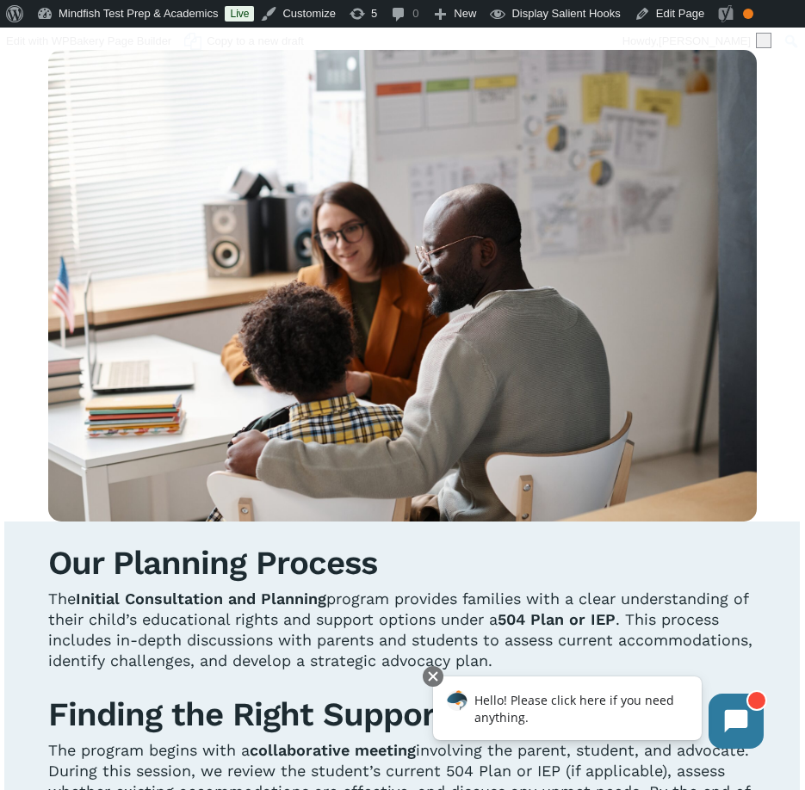
scroll to position [971, 0]
